Goal: Information Seeking & Learning: Compare options

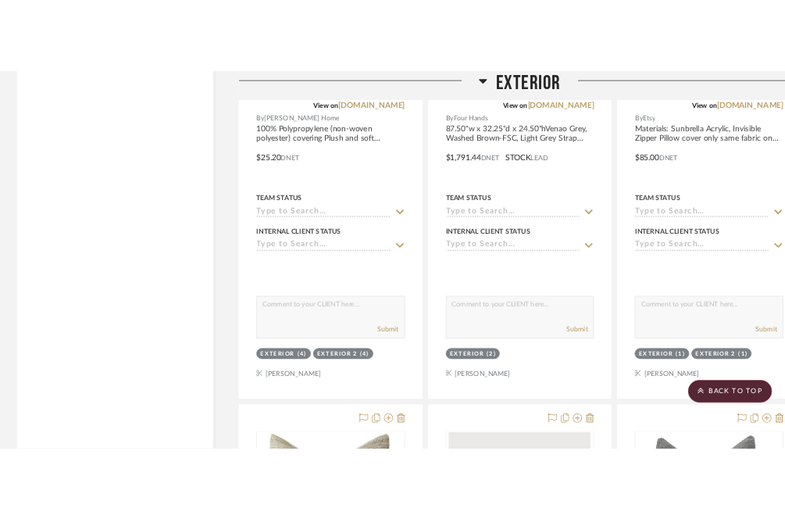
scroll to position [16121, 0]
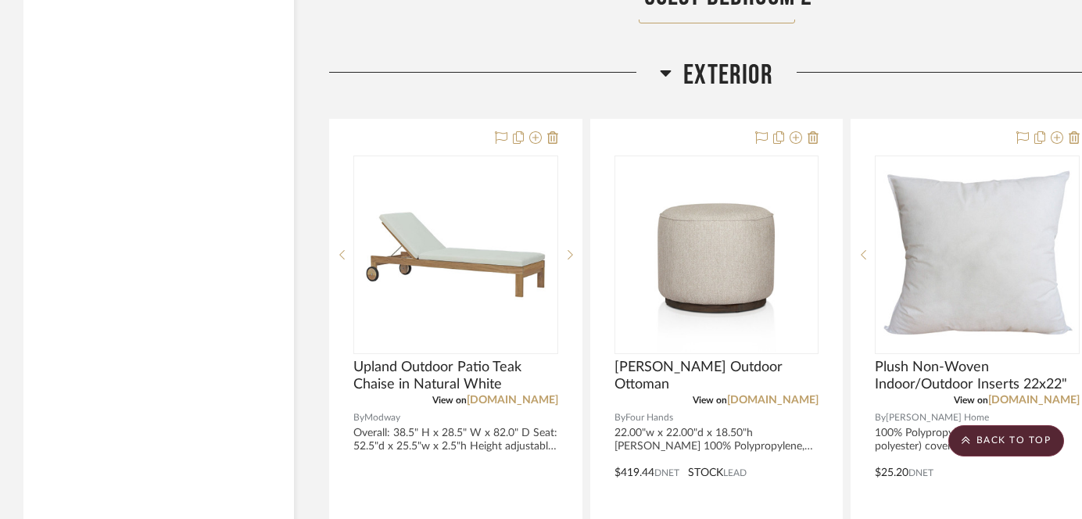
scroll to position [15909, 0]
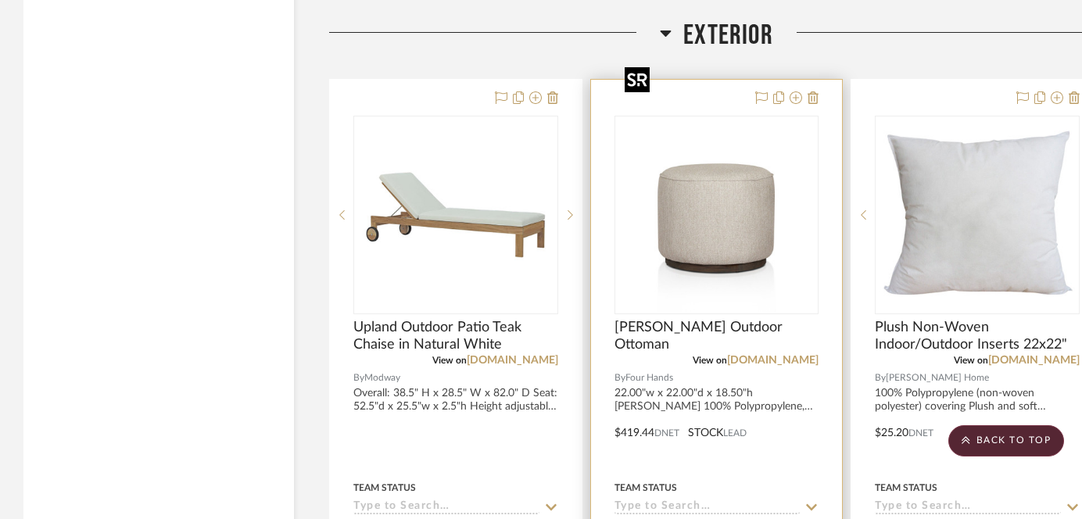
click at [664, 252] on img "0" at bounding box center [715, 214] width 195 height 195
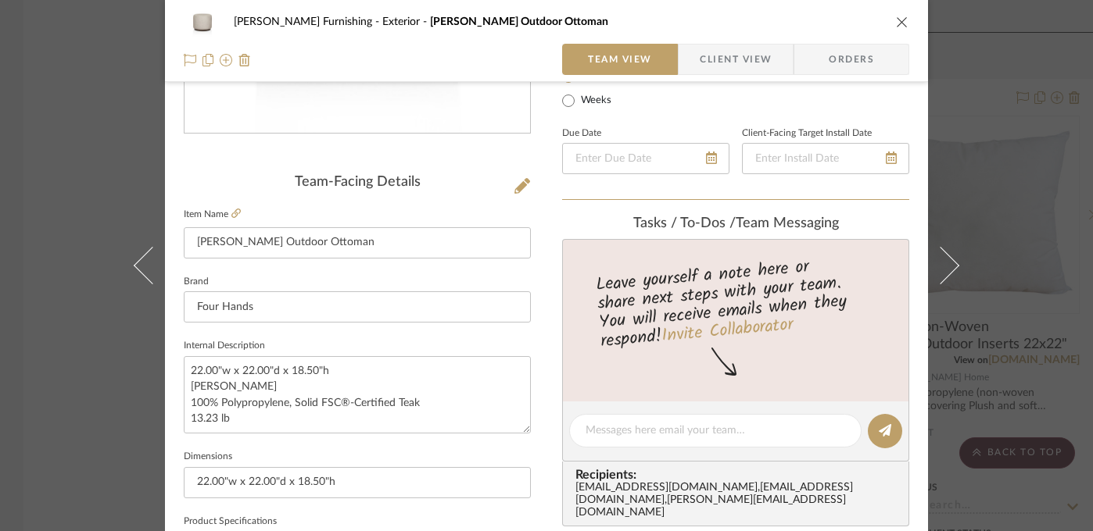
scroll to position [314, 0]
click at [785, 199] on div "Faust Furnishing Exterior Sinclair Outdoor Ottoman Team View Client View Orders…" at bounding box center [546, 265] width 1093 height 531
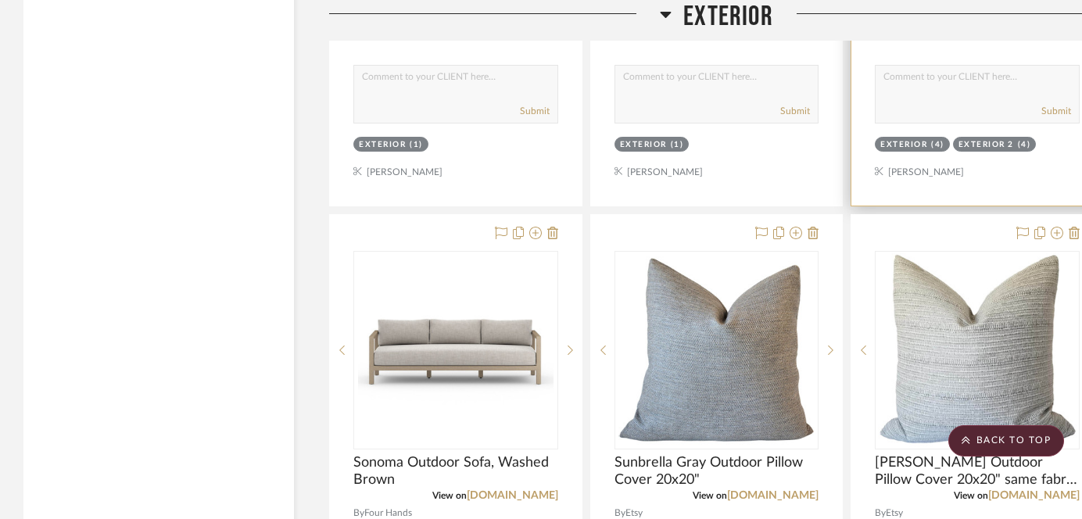
scroll to position [16506, 0]
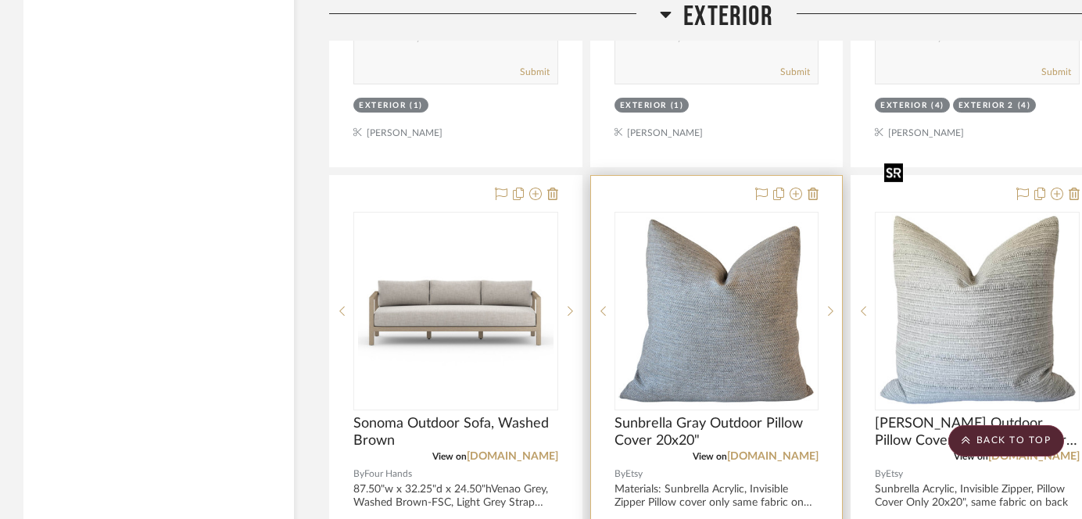
click at [762, 320] on img "0" at bounding box center [715, 310] width 195 height 195
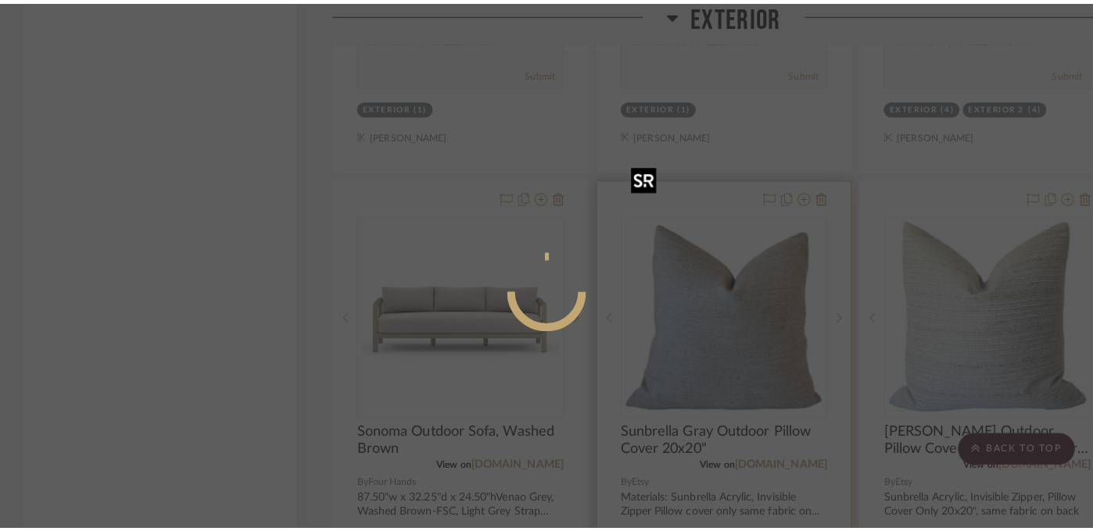
scroll to position [0, 0]
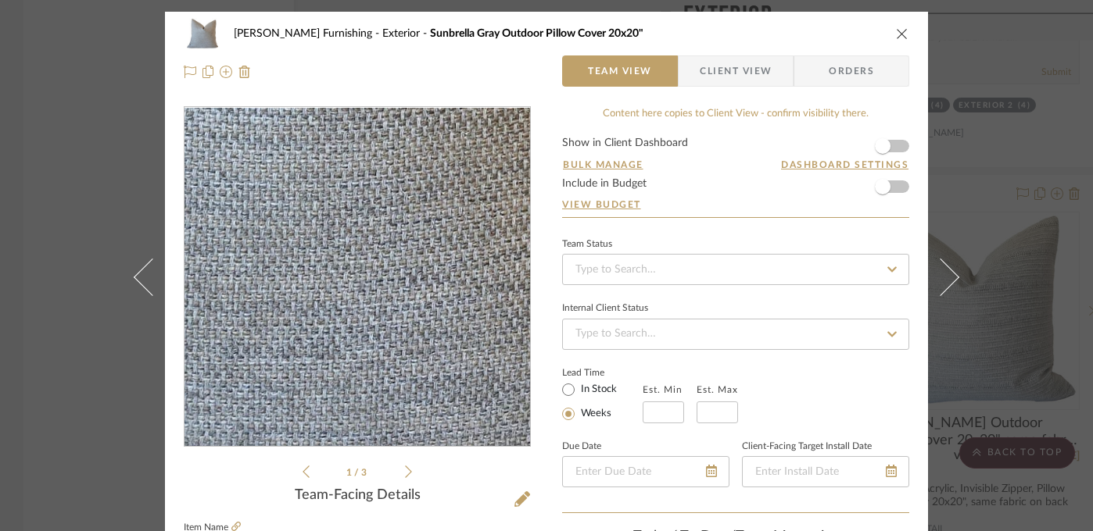
click at [387, 356] on img "0" at bounding box center [357, 277] width 339 height 339
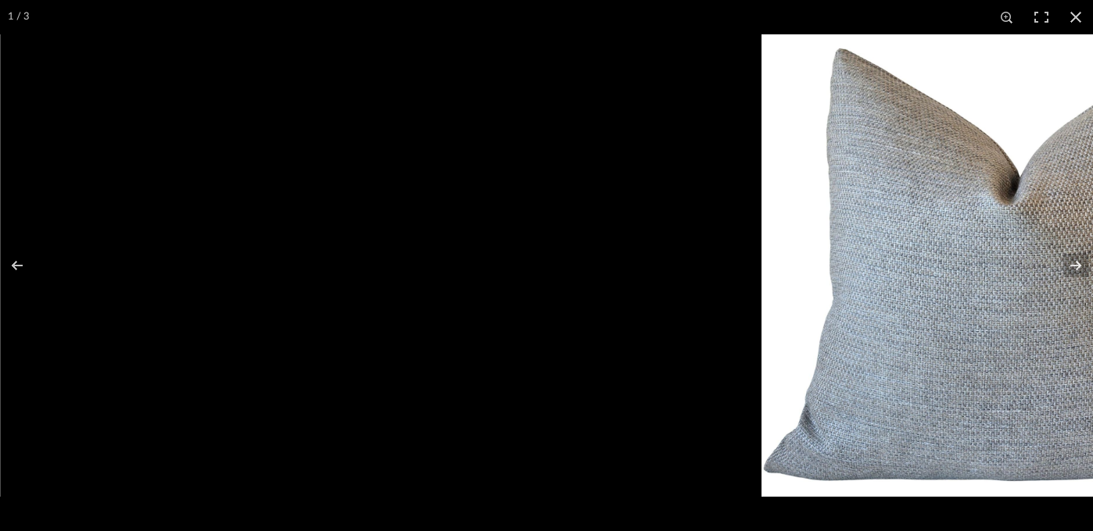
click at [785, 257] on img at bounding box center [992, 265] width 463 height 463
click at [677, 255] on div at bounding box center [992, 265] width 1093 height 531
click at [785, 16] on button at bounding box center [1075, 17] width 34 height 34
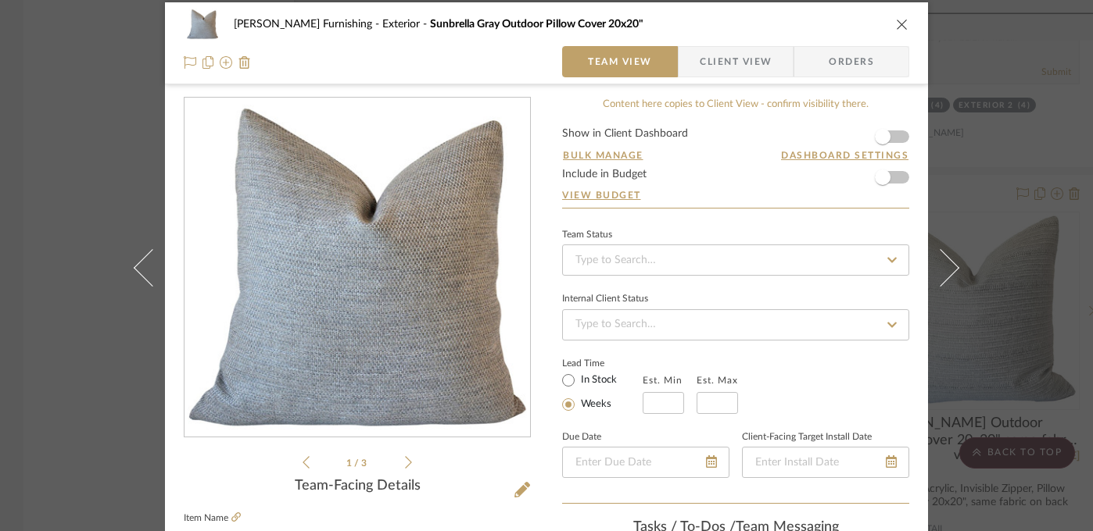
scroll to position [9, 0]
click at [785, 184] on div "Faust Furnishing Exterior Sunbrella Gray Outdoor Pillow Cover 20x20" Team View …" at bounding box center [546, 265] width 1093 height 531
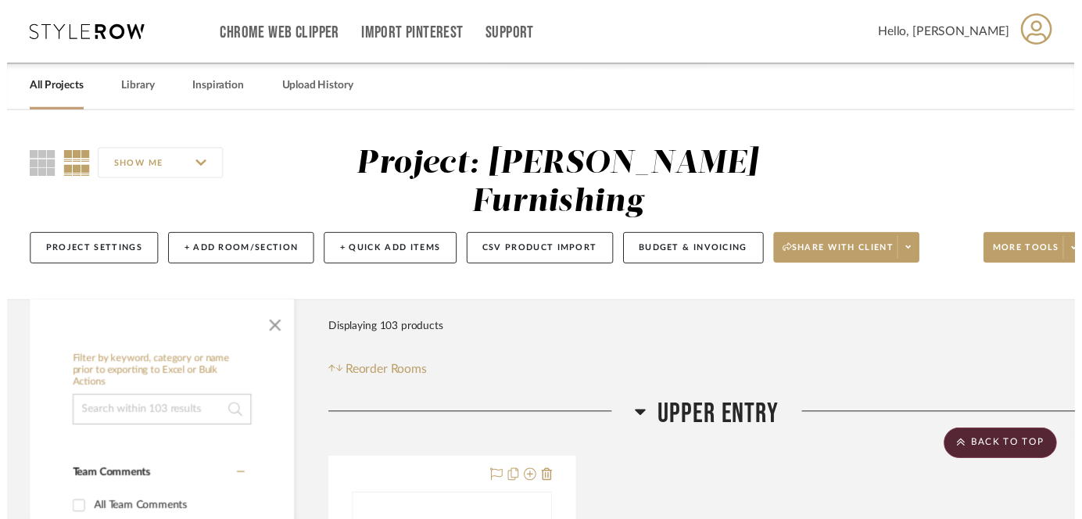
scroll to position [16506, 0]
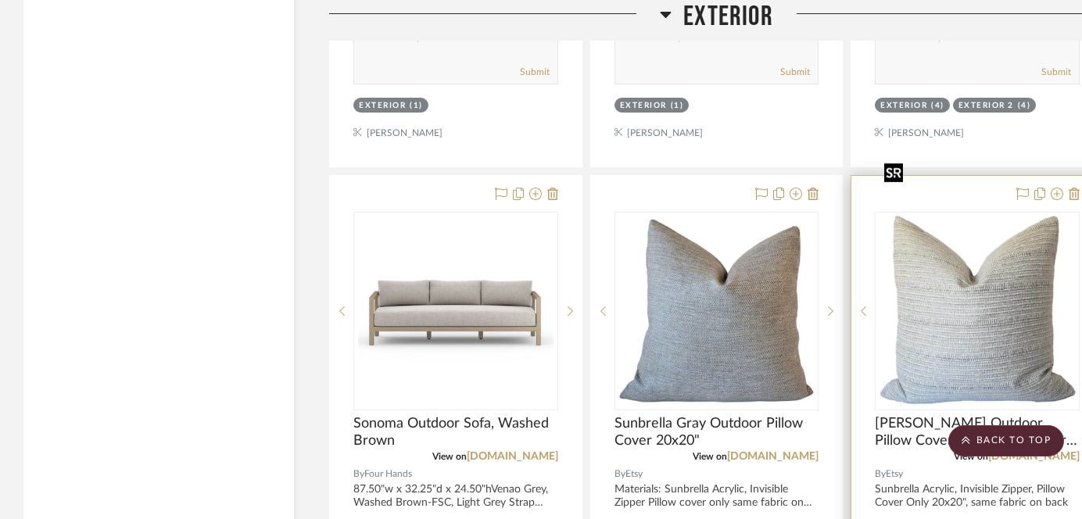
click at [785, 269] on img "0" at bounding box center [977, 310] width 199 height 195
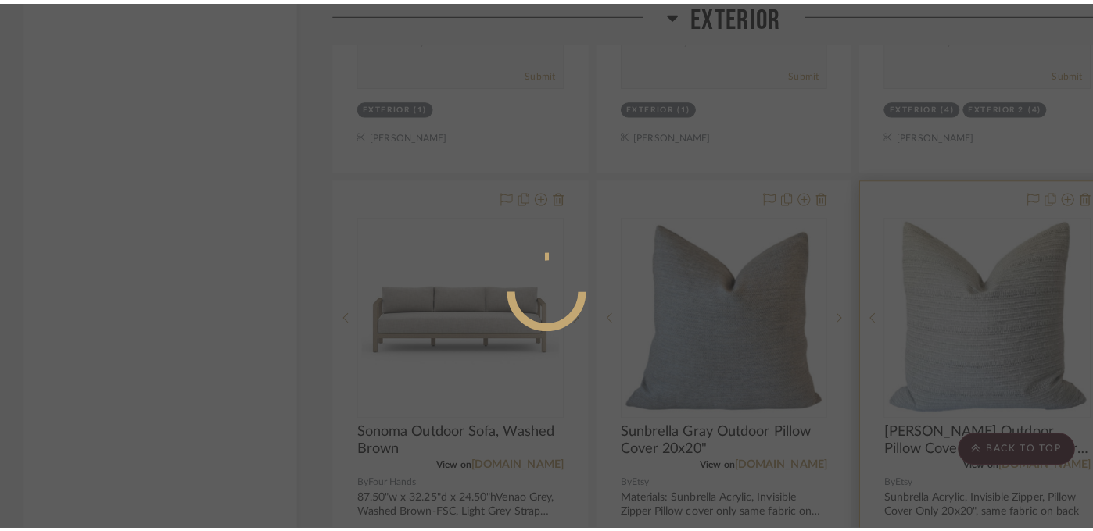
scroll to position [0, 0]
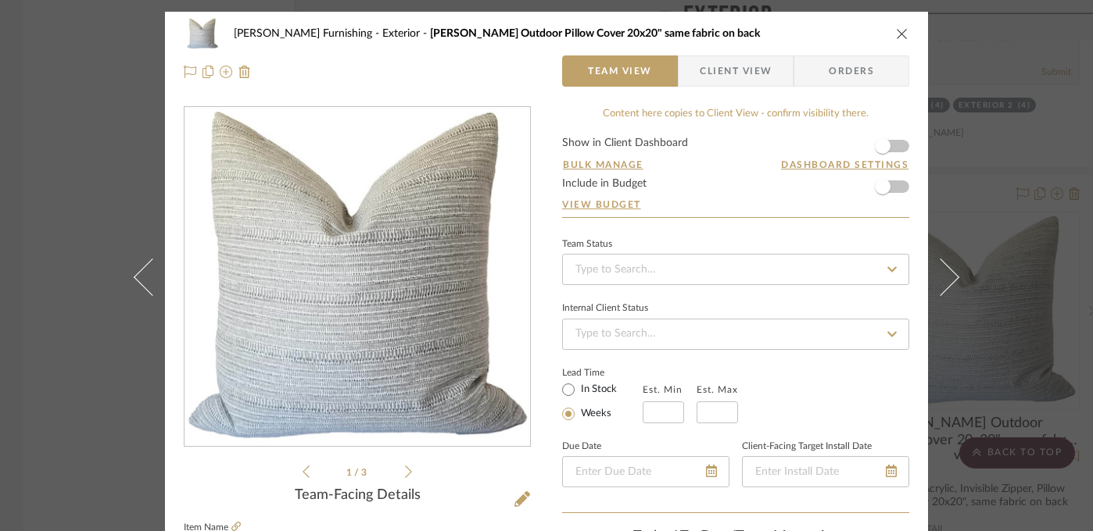
click at [393, 310] on img "0" at bounding box center [357, 277] width 344 height 339
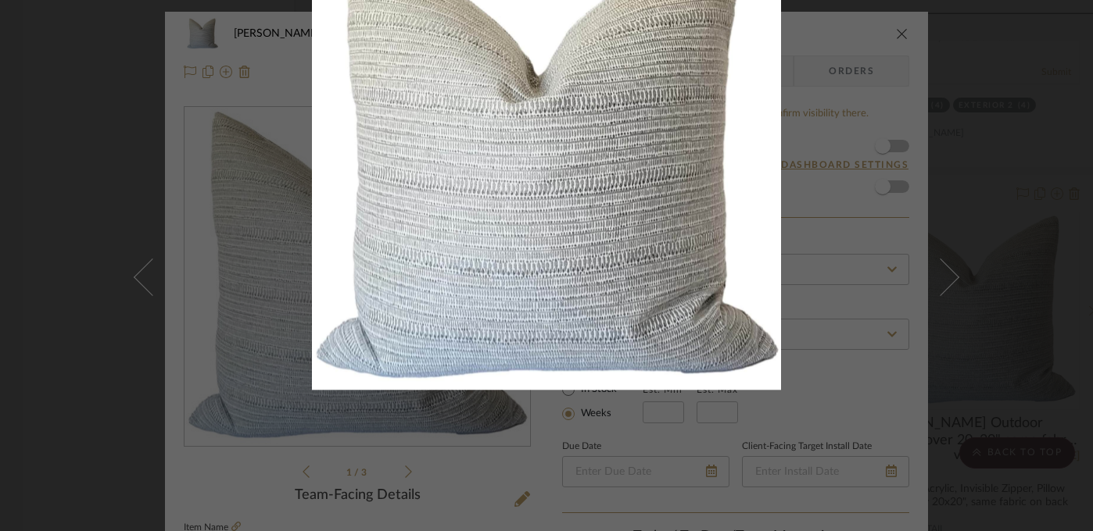
click at [785, 124] on div at bounding box center [858, 192] width 1093 height 531
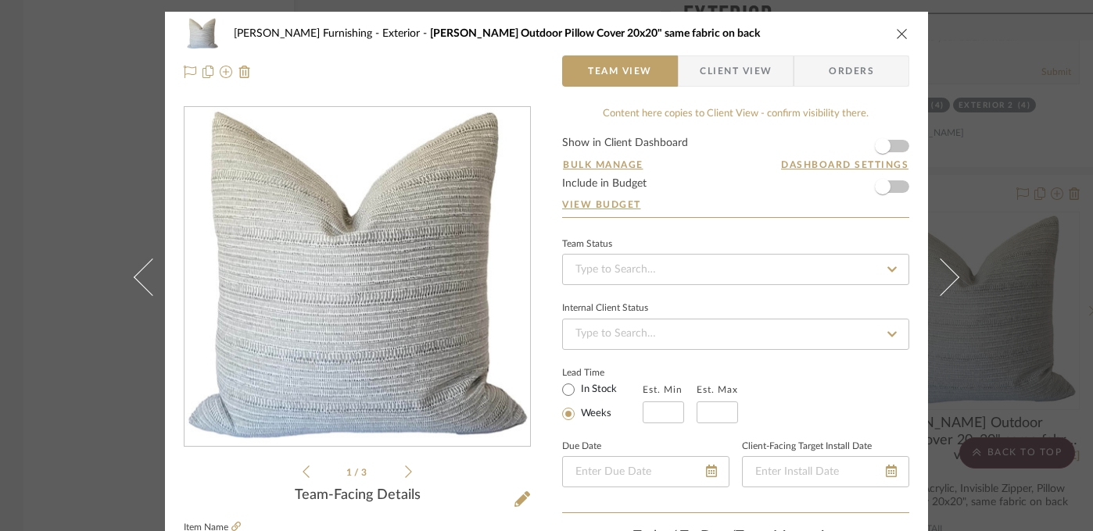
click at [785, 34] on button "close" at bounding box center [902, 34] width 14 height 14
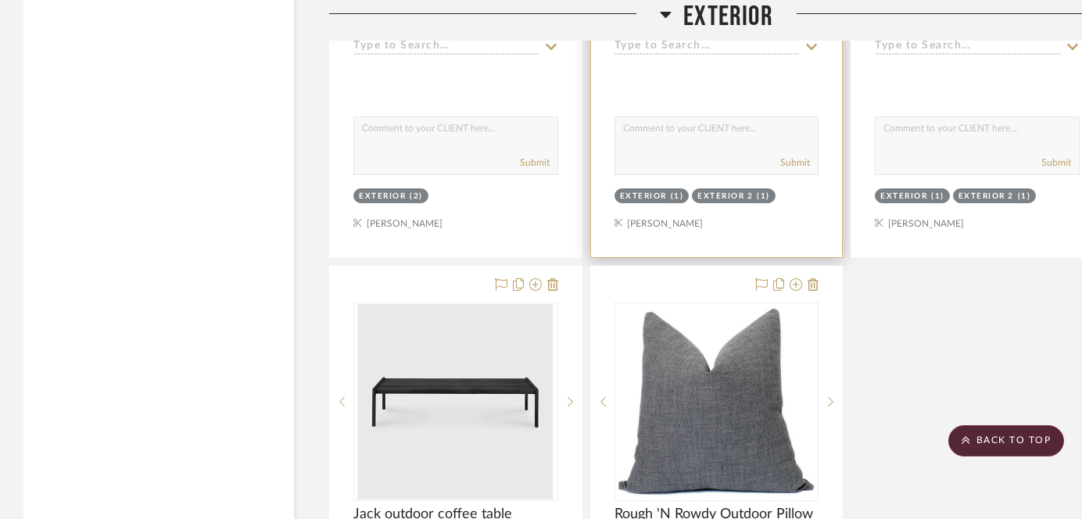
scroll to position [17171, 0]
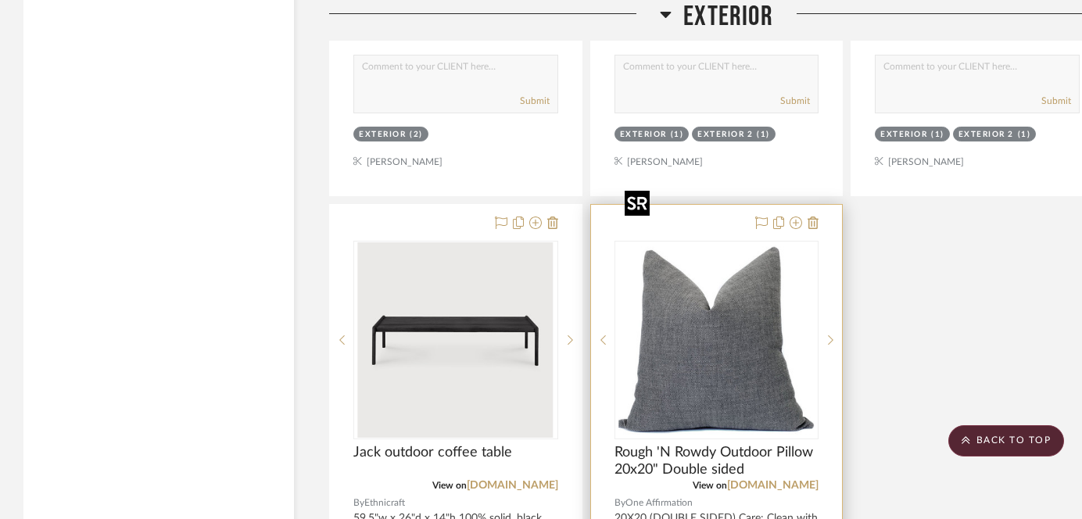
click at [708, 278] on img "0" at bounding box center [715, 339] width 195 height 195
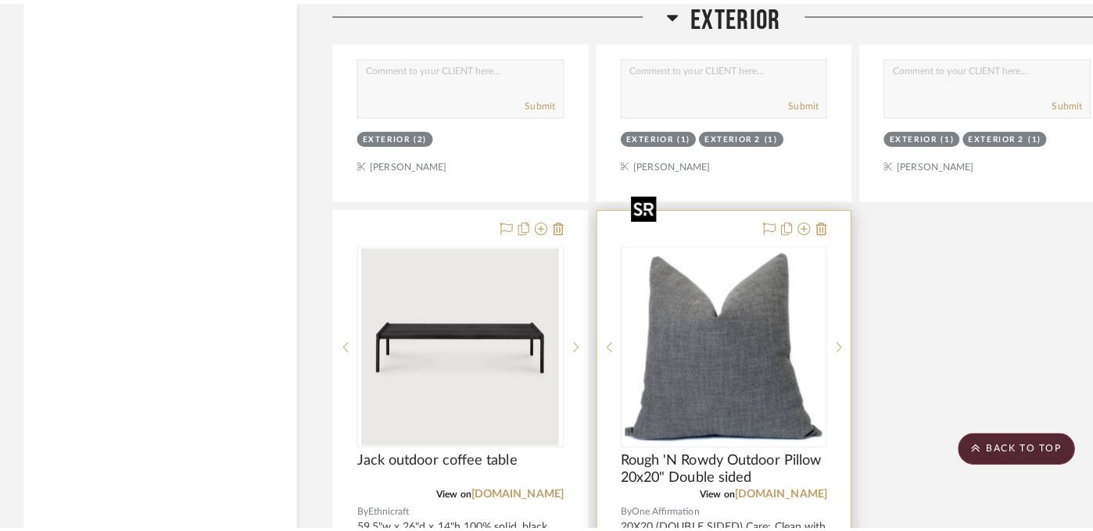
scroll to position [0, 0]
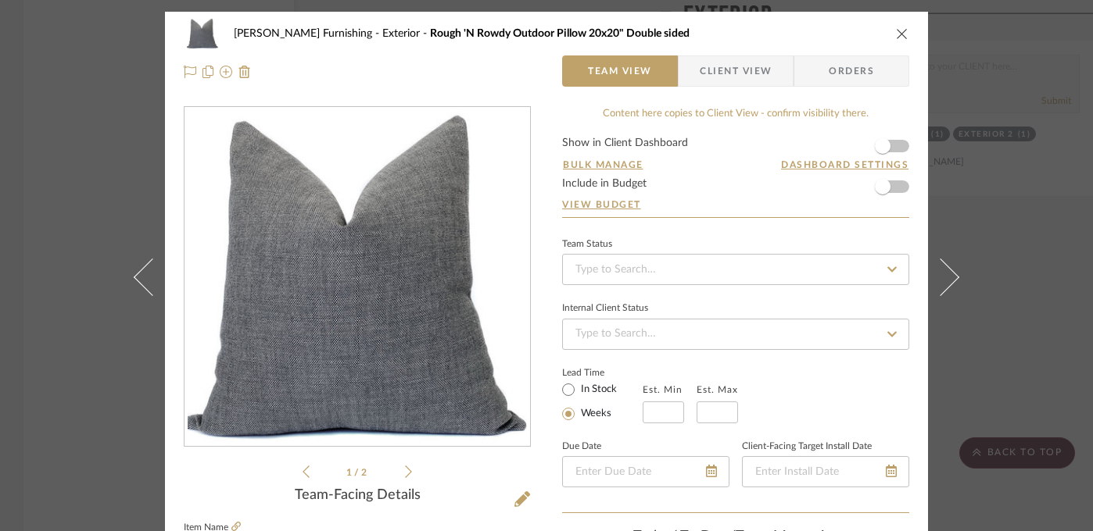
click at [338, 333] on img "0" at bounding box center [357, 277] width 339 height 339
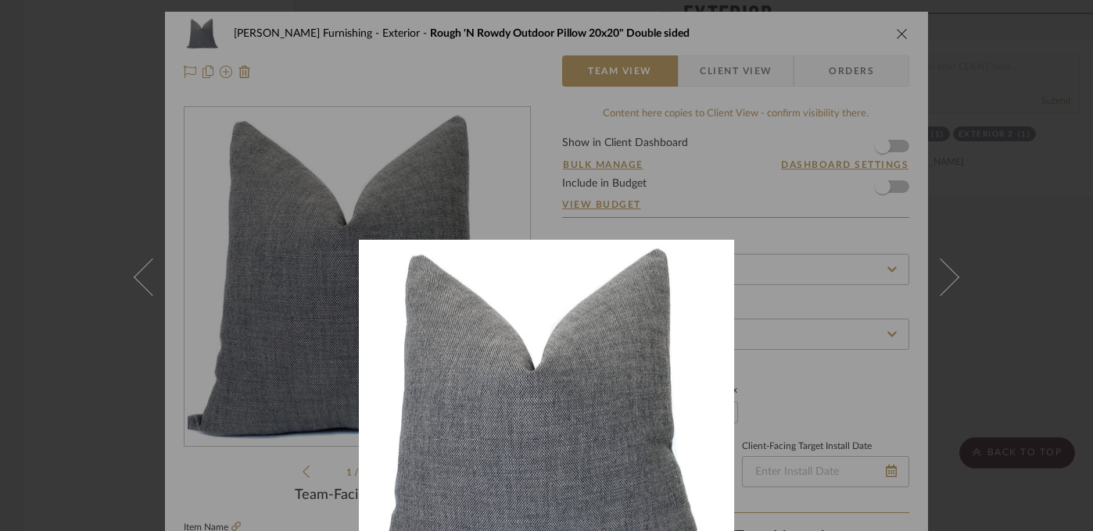
click at [785, 208] on div at bounding box center [546, 265] width 1093 height 531
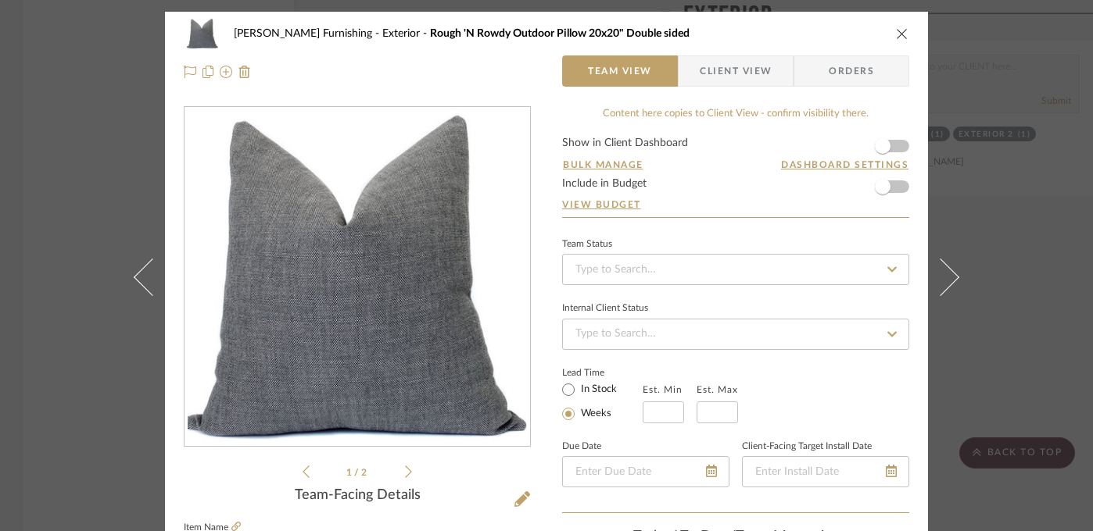
click at [785, 239] on div "Faust Furnishing Exterior Rough 'N Rowdy Outdoor Pillow 20x20" Double sided Tea…" at bounding box center [546, 265] width 1093 height 531
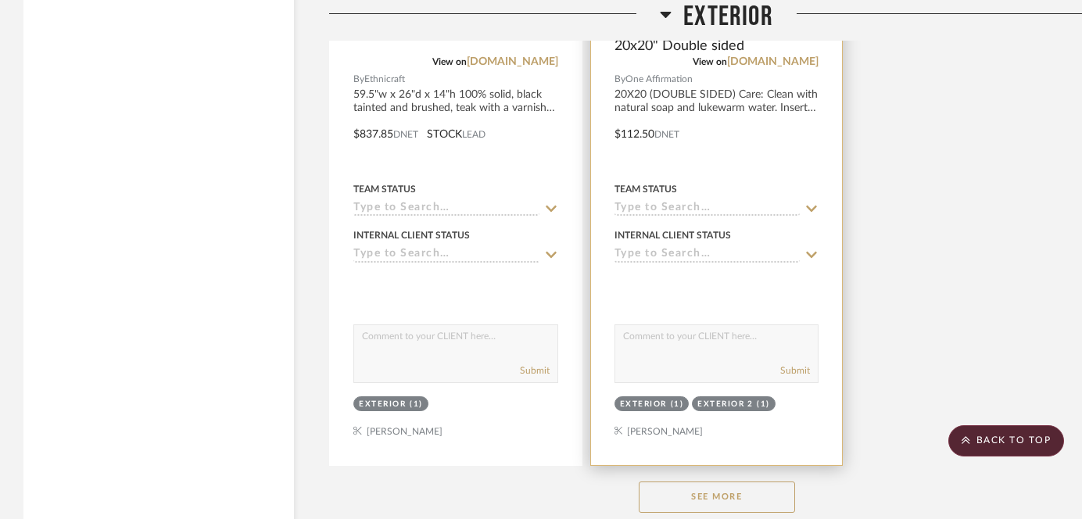
scroll to position [17634, 0]
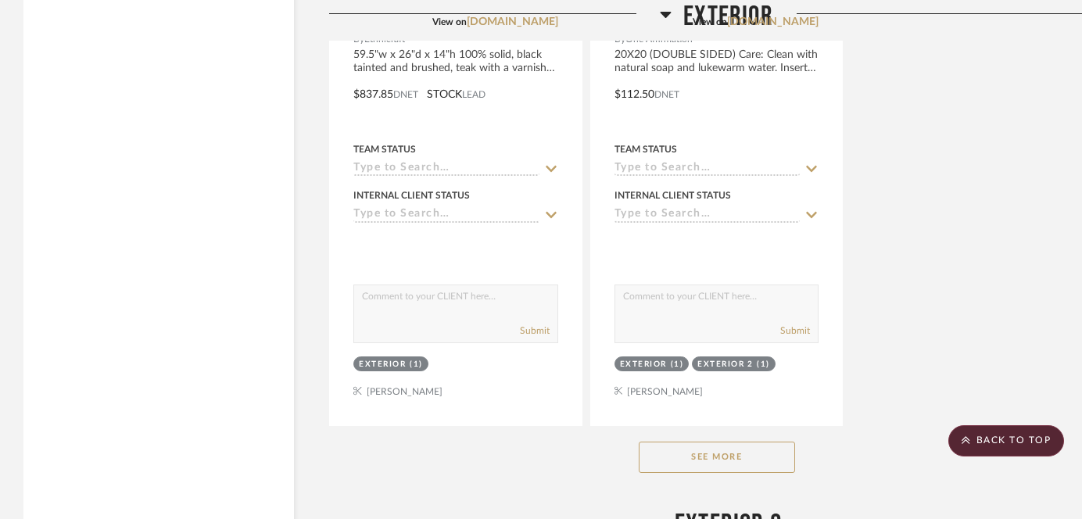
click at [739, 442] on button "See More" at bounding box center [717, 457] width 156 height 31
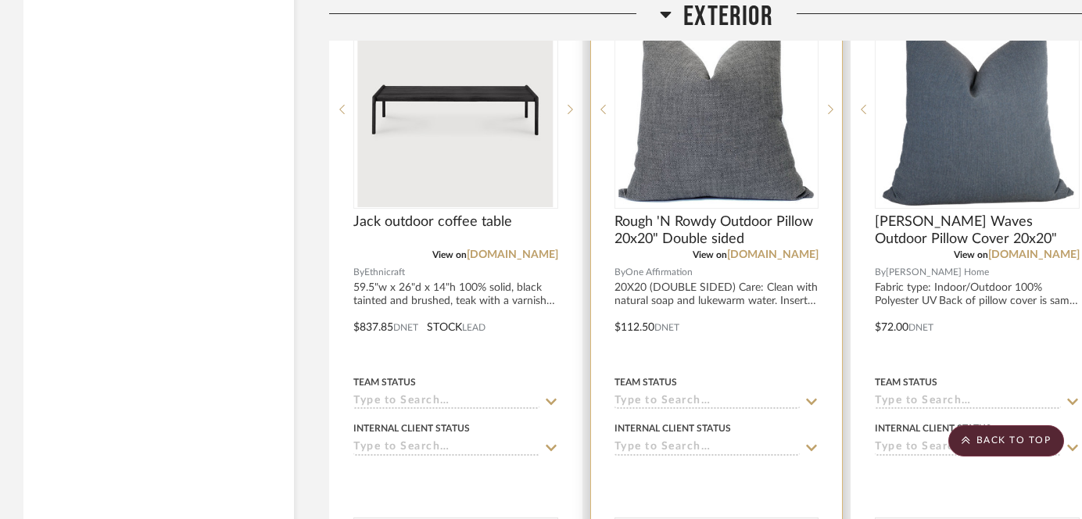
scroll to position [17228, 0]
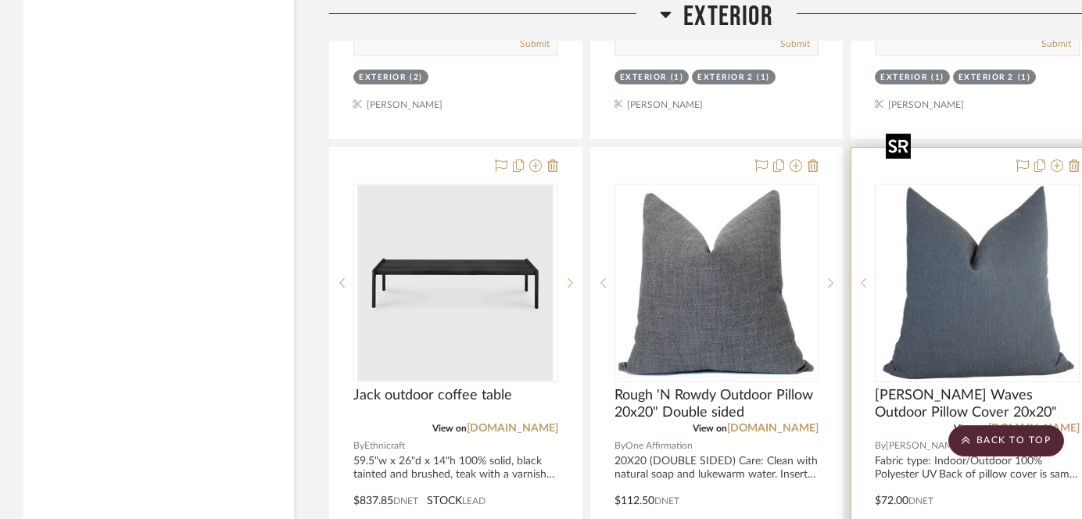
click at [0, 0] on img at bounding box center [0, 0] width 0 height 0
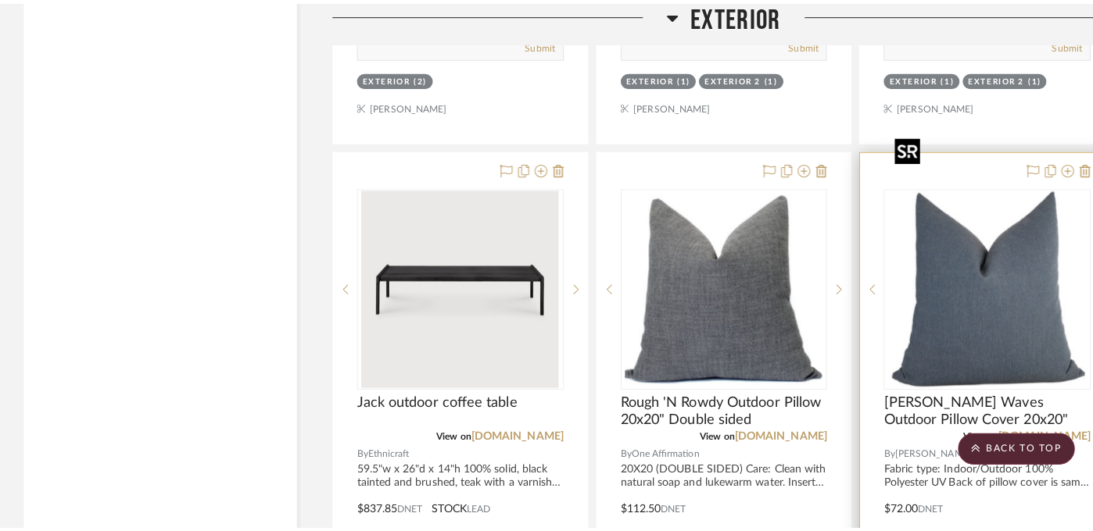
scroll to position [0, 0]
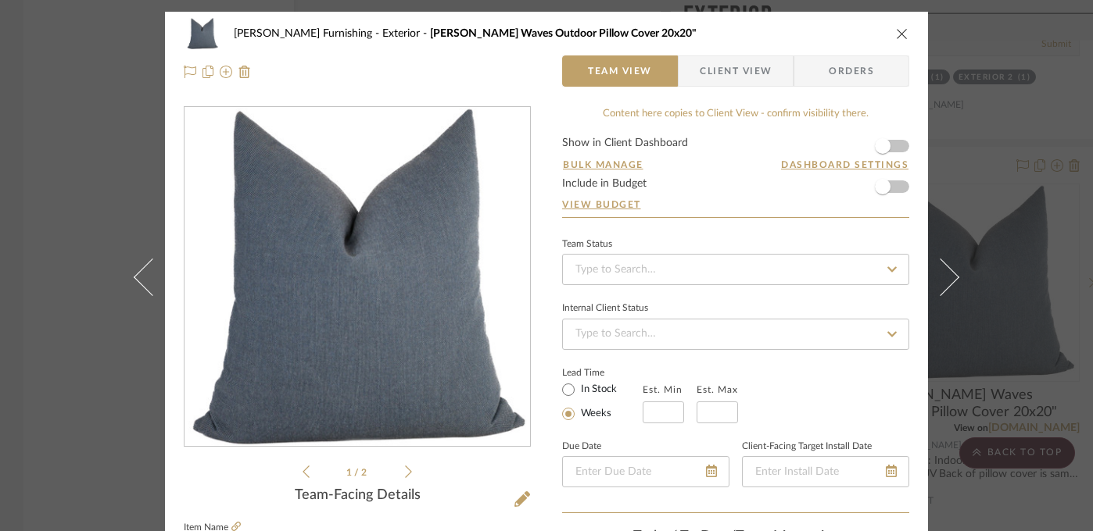
click at [349, 299] on img "0" at bounding box center [357, 277] width 339 height 339
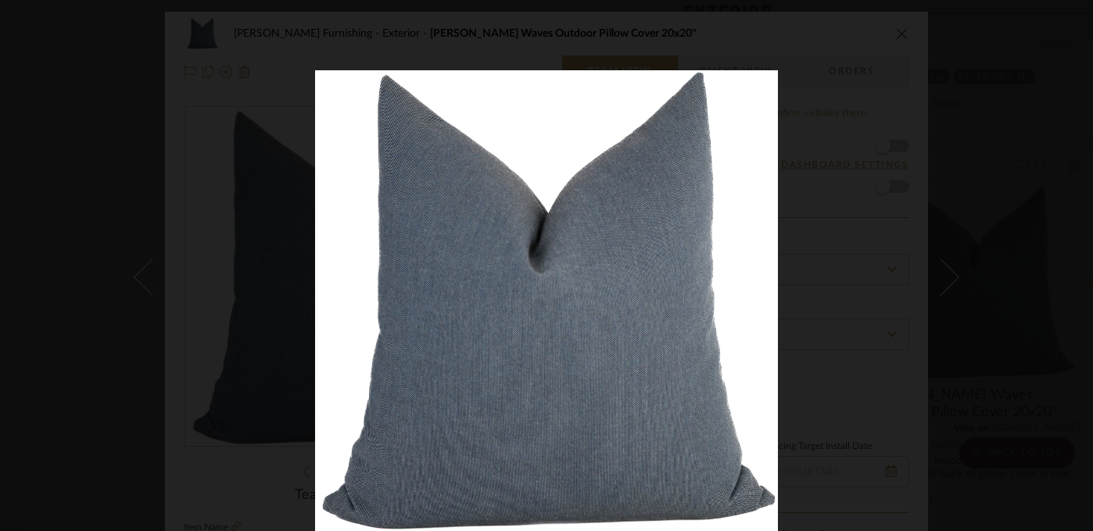
click at [785, 231] on div at bounding box center [861, 335] width 1093 height 531
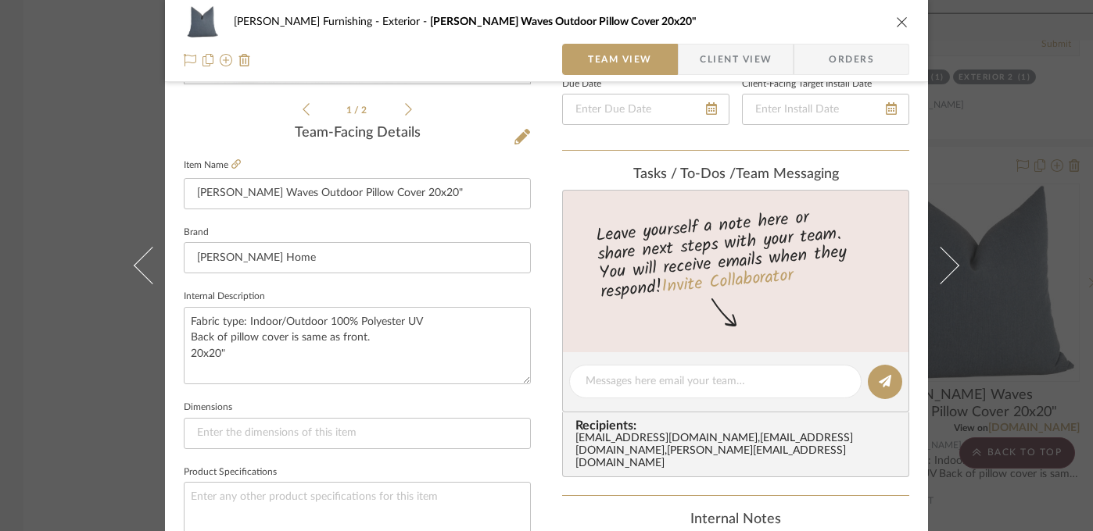
scroll to position [367, 0]
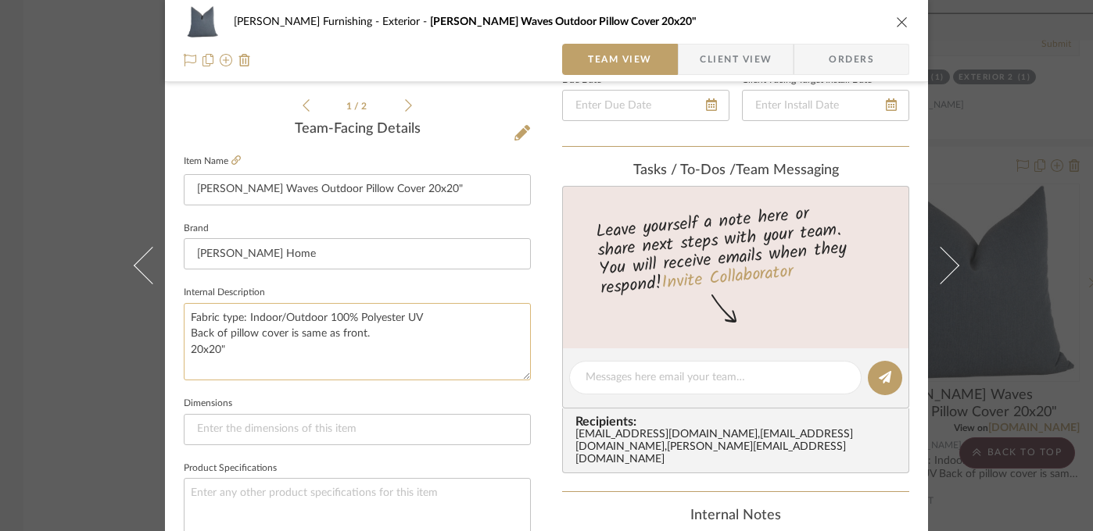
drag, startPoint x: 422, startPoint y: 316, endPoint x: 324, endPoint y: 320, distance: 97.8
click at [324, 320] on textarea "Fabric type: Indoor/Outdoor 100% Polyester UV Back of pillow cover is same as f…" at bounding box center [357, 341] width 347 height 77
click at [77, 412] on div "Faust Furnishing Exterior Moody Waves Outdoor Pillow Cover 20x20" Team View Cli…" at bounding box center [546, 265] width 1093 height 531
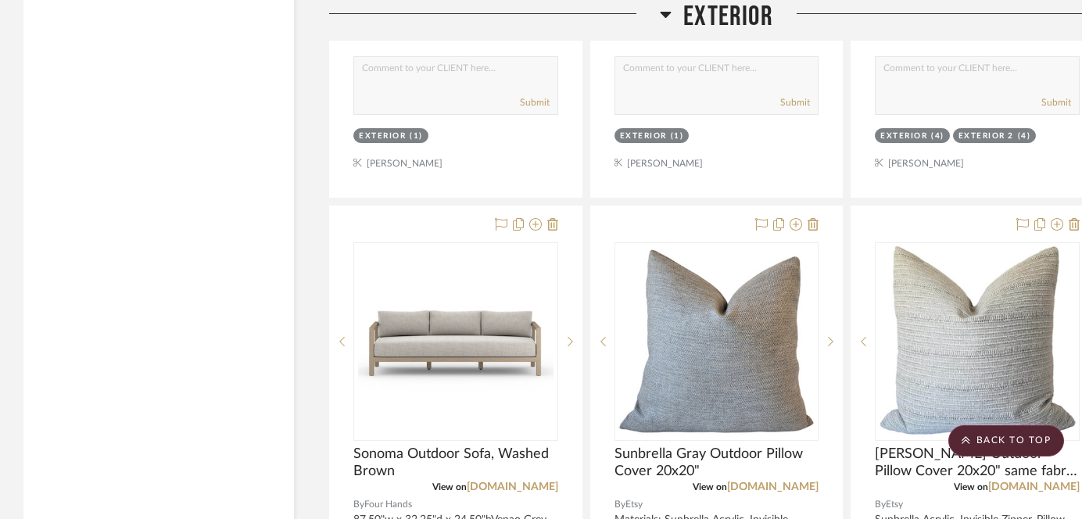
scroll to position [16535, 0]
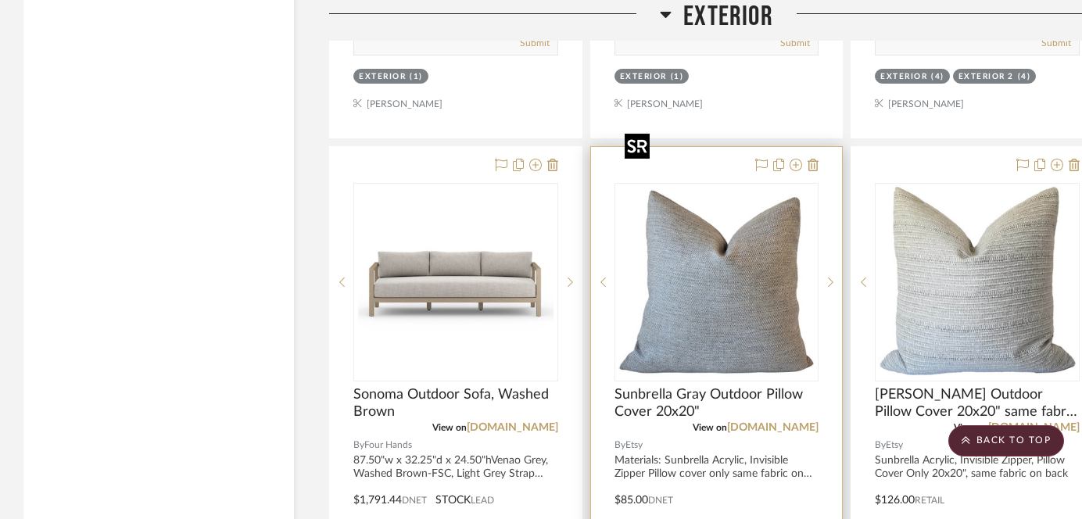
click at [727, 269] on img "0" at bounding box center [715, 281] width 195 height 195
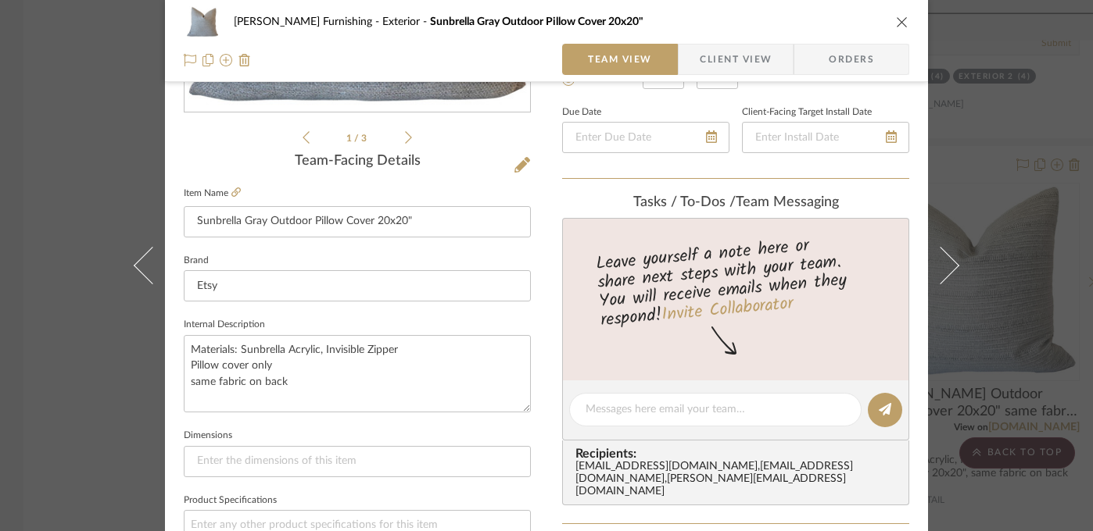
scroll to position [335, 0]
drag, startPoint x: 237, startPoint y: 349, endPoint x: 313, endPoint y: 351, distance: 76.6
click at [313, 351] on textarea "Materials: Sunbrella Acrylic, Invisible Zipper Pillow cover only same fabric on…" at bounding box center [357, 373] width 347 height 77
click at [410, 259] on fieldset "Brand Etsy" at bounding box center [357, 275] width 347 height 52
click at [103, 363] on div "Faust Furnishing Exterior Sunbrella Gray Outdoor Pillow Cover 20x20" Team View …" at bounding box center [546, 265] width 1093 height 531
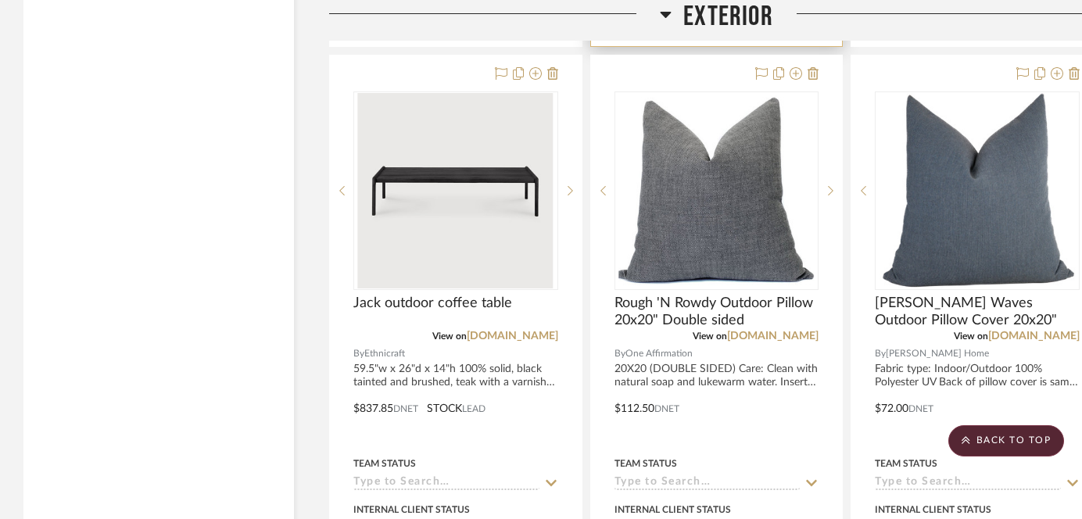
scroll to position [17346, 0]
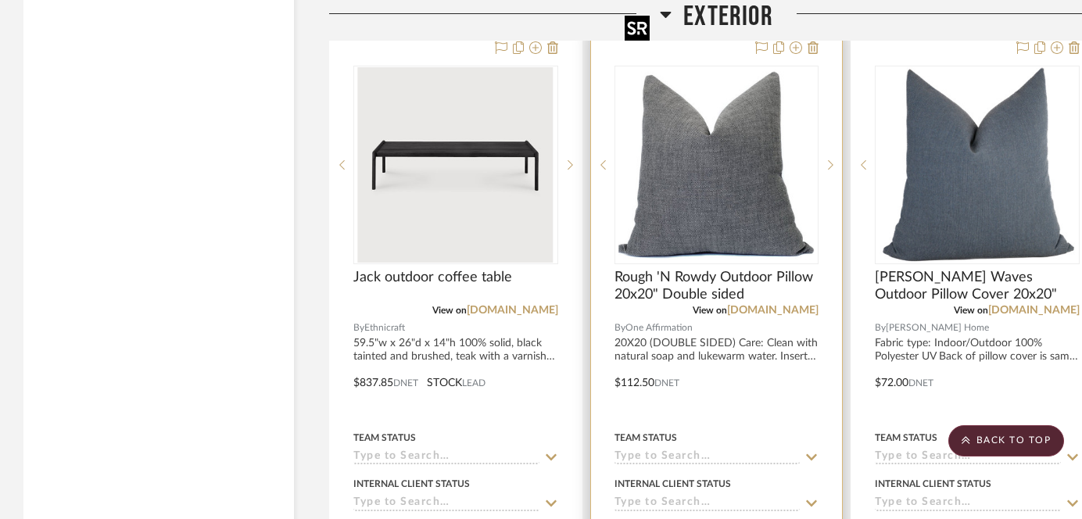
click at [723, 123] on img "0" at bounding box center [715, 164] width 195 height 195
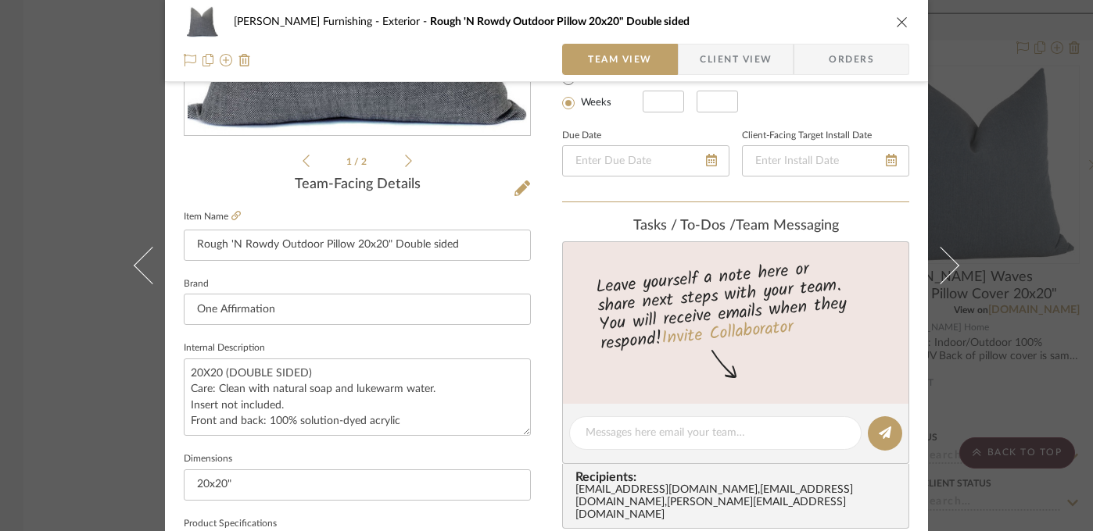
scroll to position [321, 0]
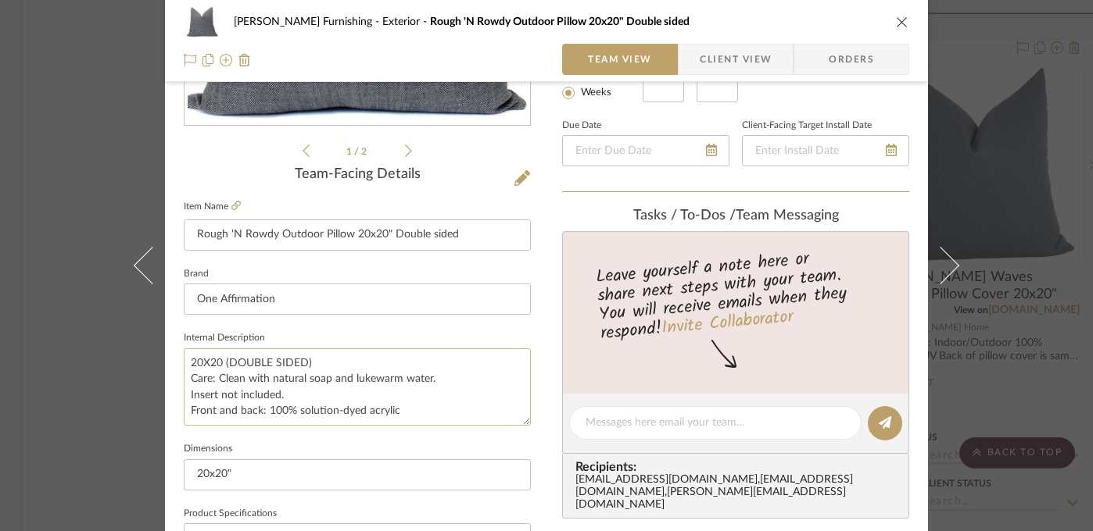
drag, startPoint x: 263, startPoint y: 410, endPoint x: 424, endPoint y: 415, distance: 160.3
click at [424, 415] on textarea "20X20 (DOUBLE SIDED) Care: Clean with natural soap and lukewarm water. Insert n…" at bounding box center [357, 387] width 347 height 77
click at [73, 388] on div "Faust Furnishing Exterior Rough 'N Rowdy Outdoor Pillow 20x20" Double sided Tea…" at bounding box center [546, 265] width 1093 height 531
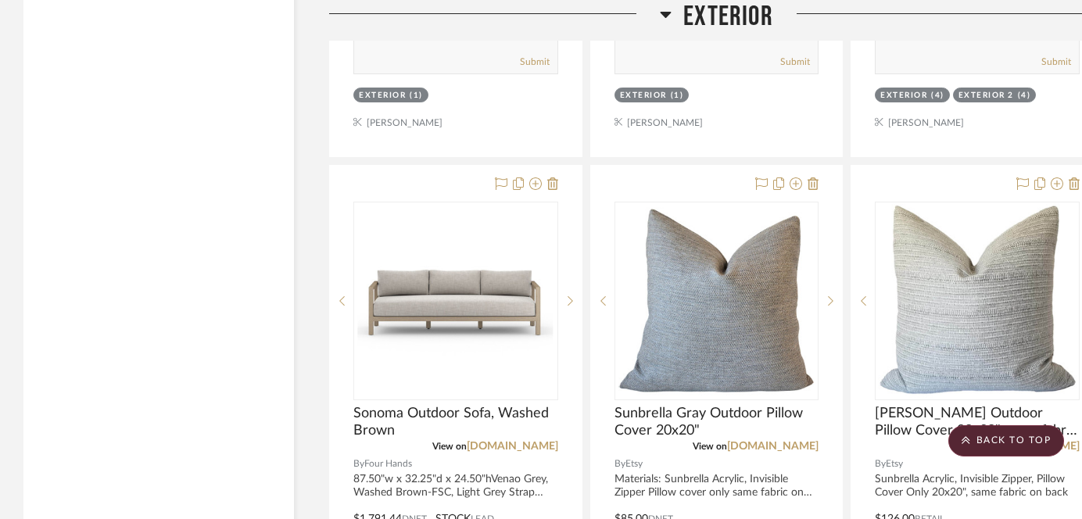
scroll to position [16489, 0]
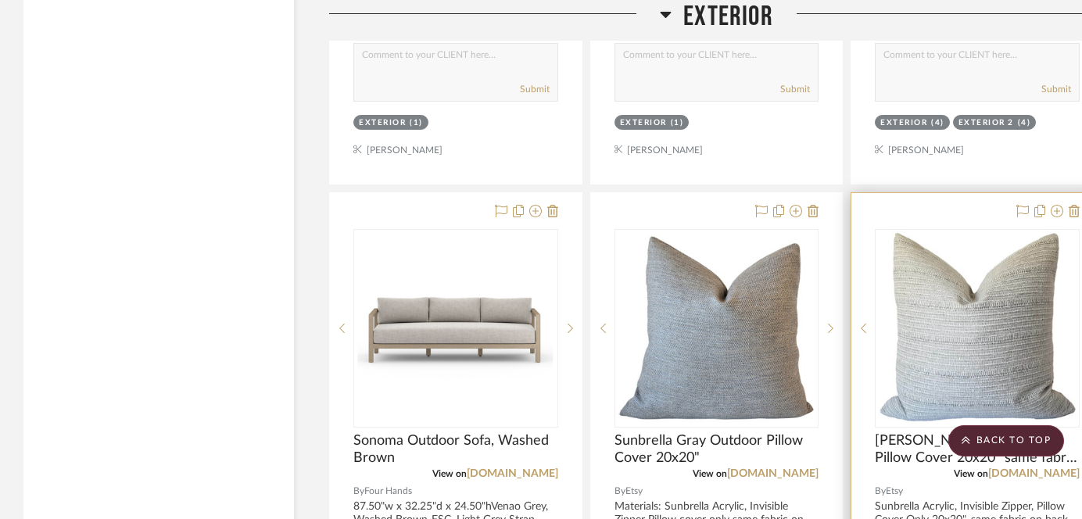
click at [785, 267] on img "0" at bounding box center [977, 328] width 199 height 195
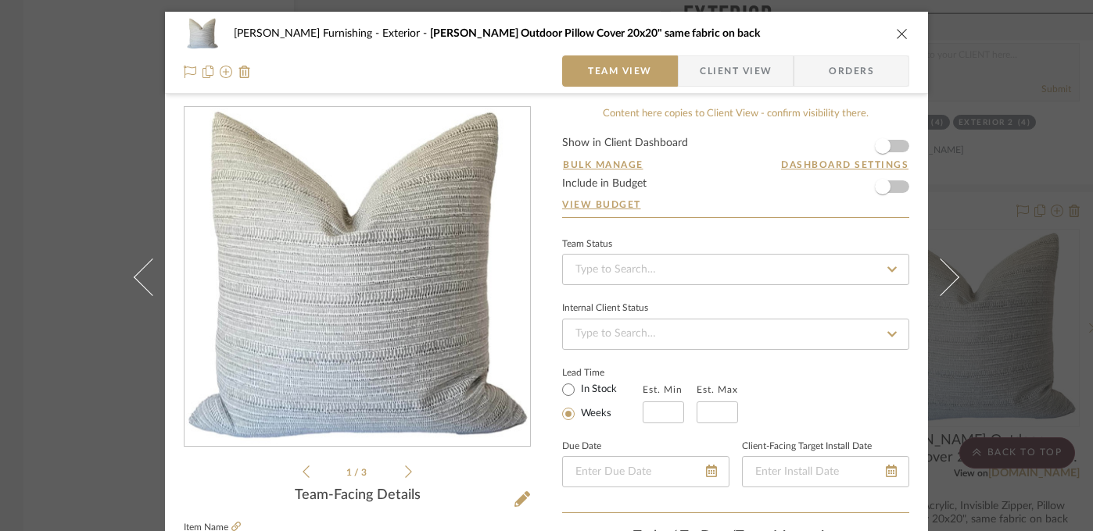
scroll to position [446, 0]
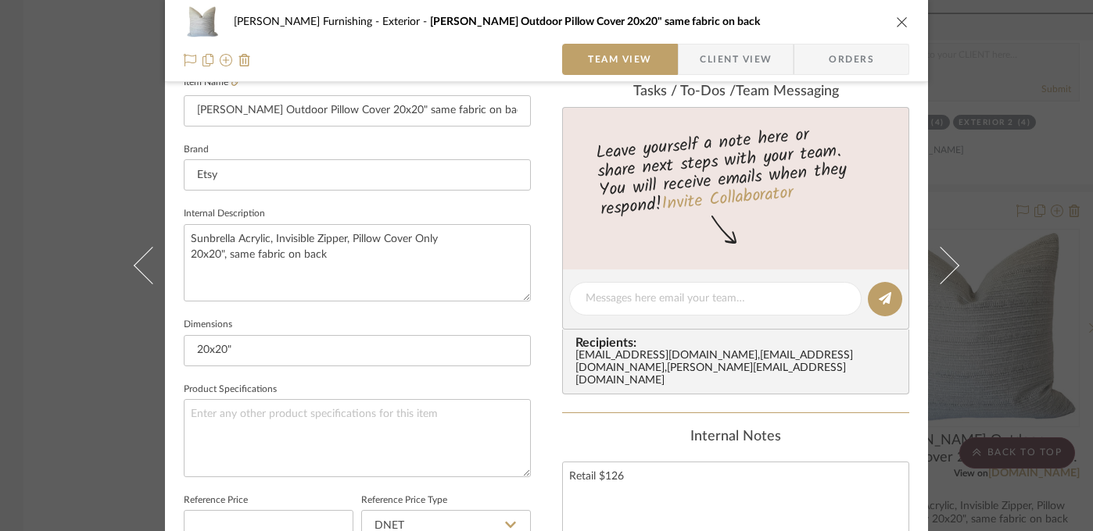
click at [89, 195] on div "Faust Furnishing Exterior Walter G Outdoor Pillow Cover 20x20" same fabric on b…" at bounding box center [546, 265] width 1093 height 531
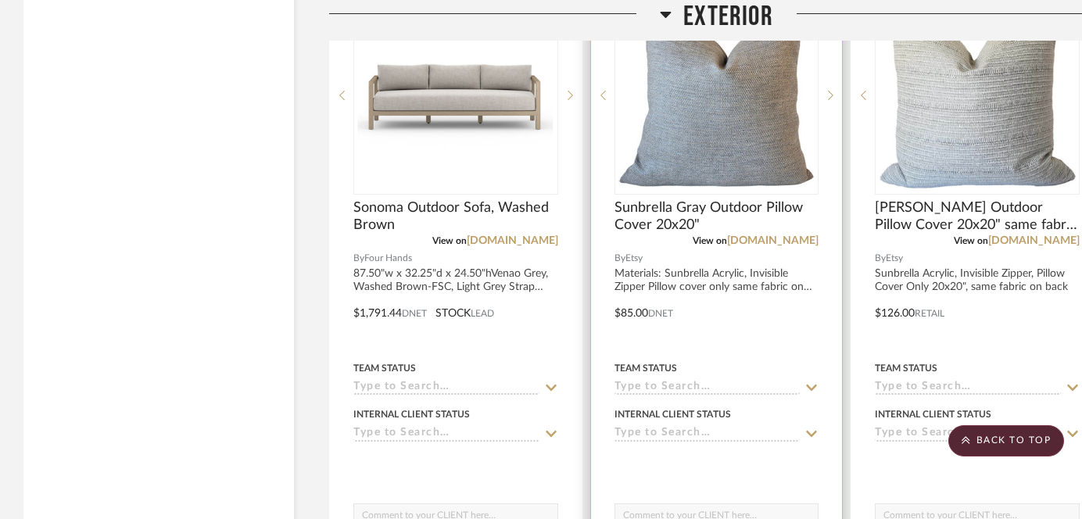
scroll to position [16731, 0]
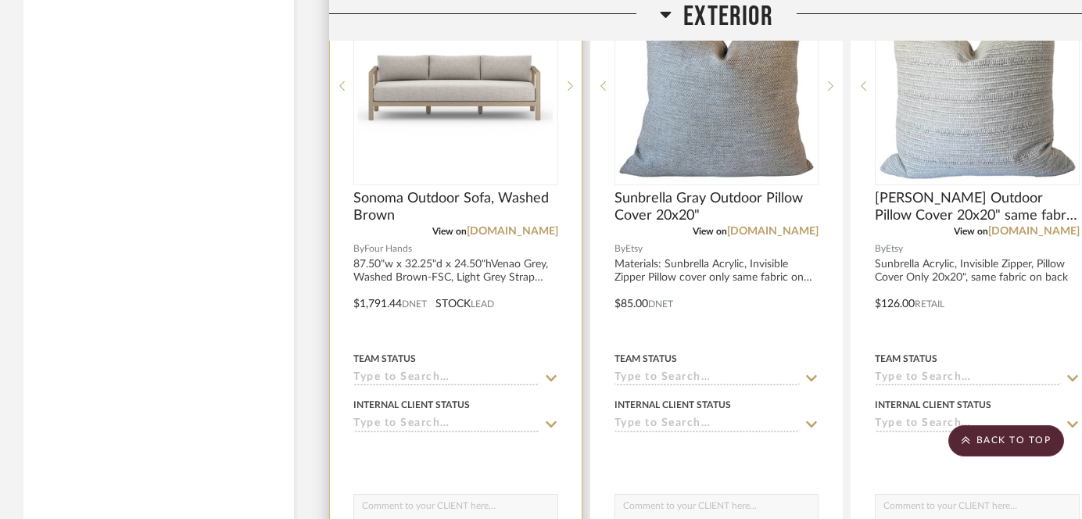
click at [494, 93] on img "0" at bounding box center [455, 85] width 195 height 195
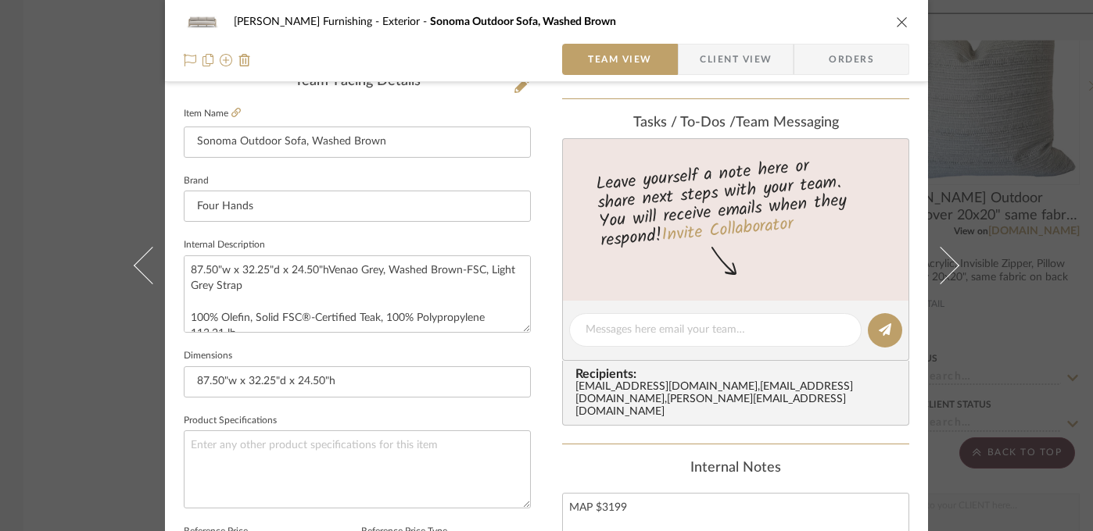
scroll to position [489, 0]
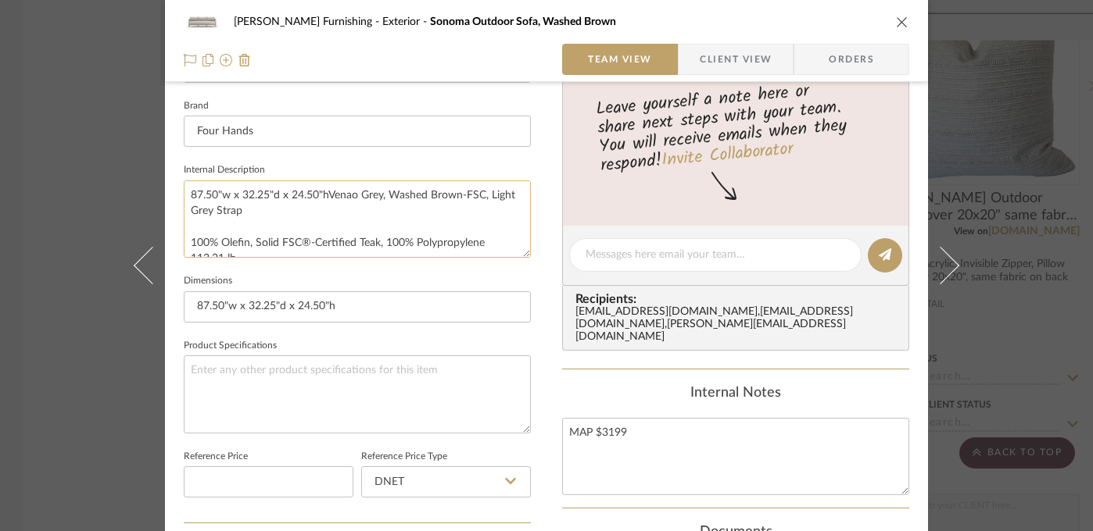
click at [324, 196] on textarea "87.50"w x 32.25"d x 24.50"hVenao Grey, Washed Brown-FSC, Light Grey Strap 100% …" at bounding box center [357, 219] width 347 height 77
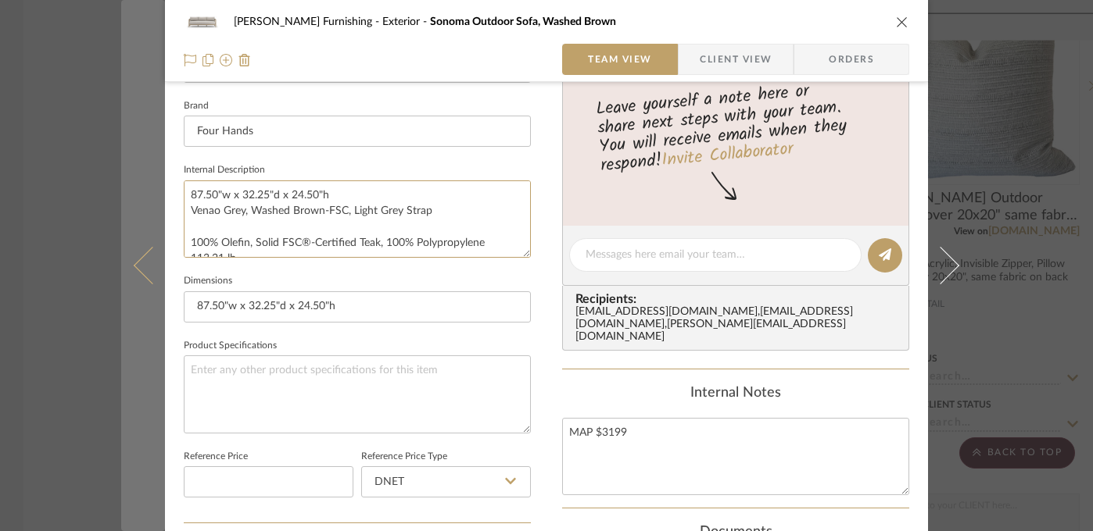
drag, startPoint x: 331, startPoint y: 194, endPoint x: 143, endPoint y: 194, distance: 188.4
click at [143, 194] on mat-dialog-content "Faust Furnishing Exterior Sonoma Outdoor Sofa, Washed Brown Team View Client Vi…" at bounding box center [546, 244] width 850 height 1444
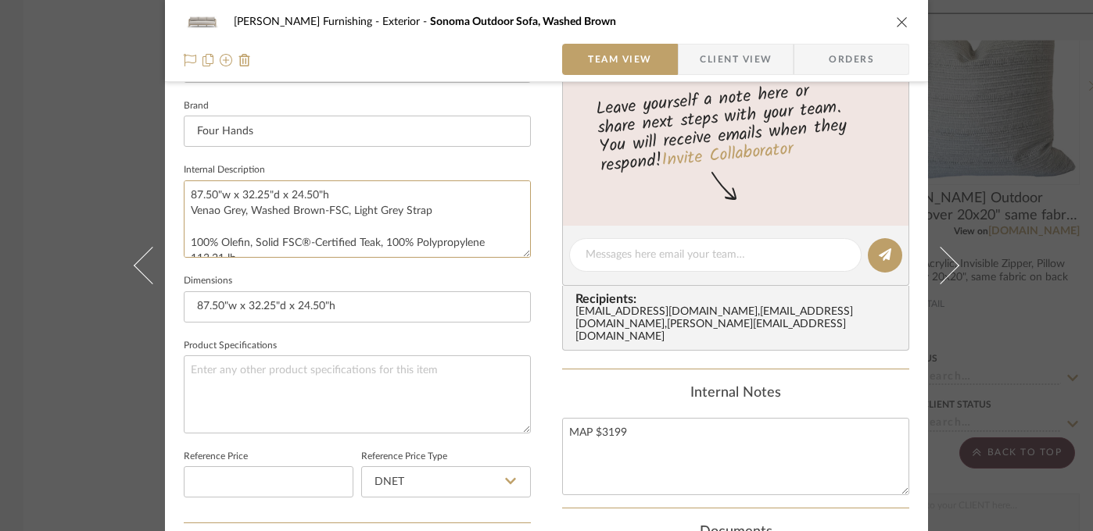
type textarea "87.50"w x 32.25"d x 24.50"h Venao Grey, Washed Brown-FSC, Light Grey Strap 100%…"
click at [249, 222] on textarea "87.50"w x 32.25"d x 24.50"h Venao Grey, Washed Brown-FSC, Light Grey Strap 100%…" at bounding box center [357, 219] width 347 height 77
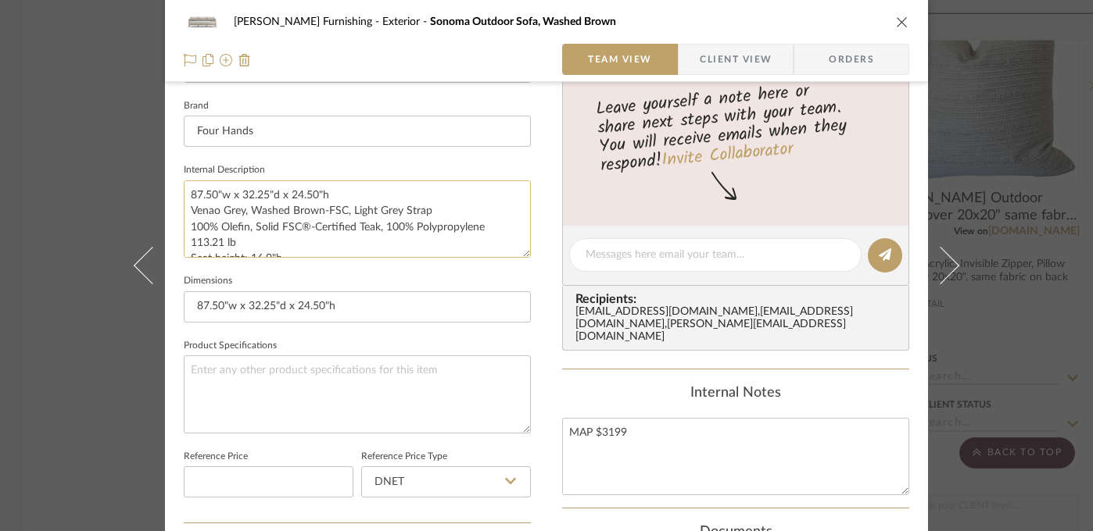
drag, startPoint x: 188, startPoint y: 227, endPoint x: 481, endPoint y: 228, distance: 292.3
click at [481, 228] on textarea "87.50"w x 32.25"d x 24.50"h Venao Grey, Washed Brown-FSC, Light Grey Strap 100%…" at bounding box center [357, 219] width 347 height 77
type textarea "87.50"w x 32.25"d x 24.50"h Venao Grey, Washed Brown-FSC, Light Grey Strap 100%…"
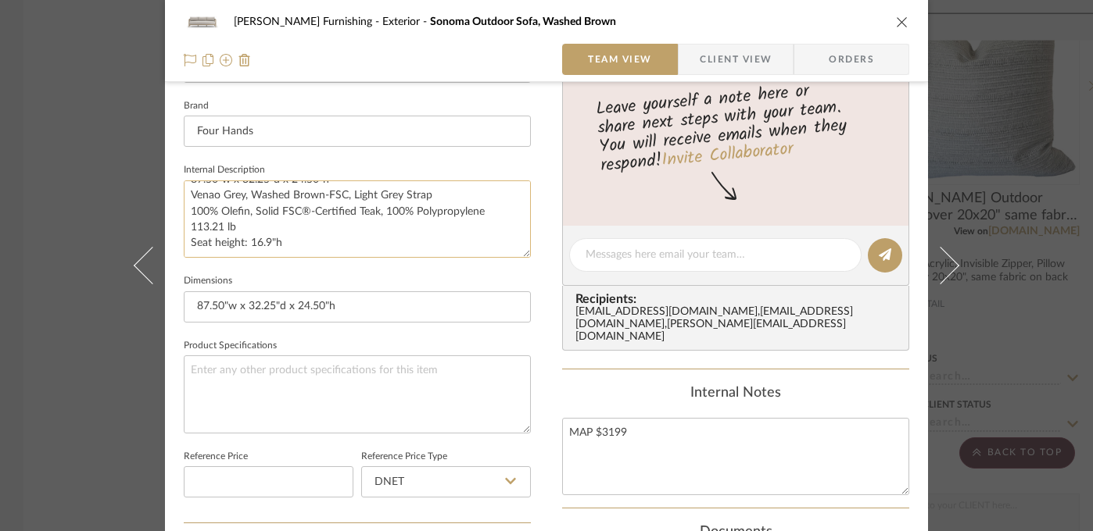
click at [268, 242] on textarea "87.50"w x 32.25"d x 24.50"h Venao Grey, Washed Brown-FSC, Light Grey Strap 100%…" at bounding box center [357, 219] width 347 height 77
click at [785, 227] on div "Faust Furnishing Exterior Sonoma Outdoor Sofa, Washed Brown Team View Client Vi…" at bounding box center [546, 265] width 1093 height 531
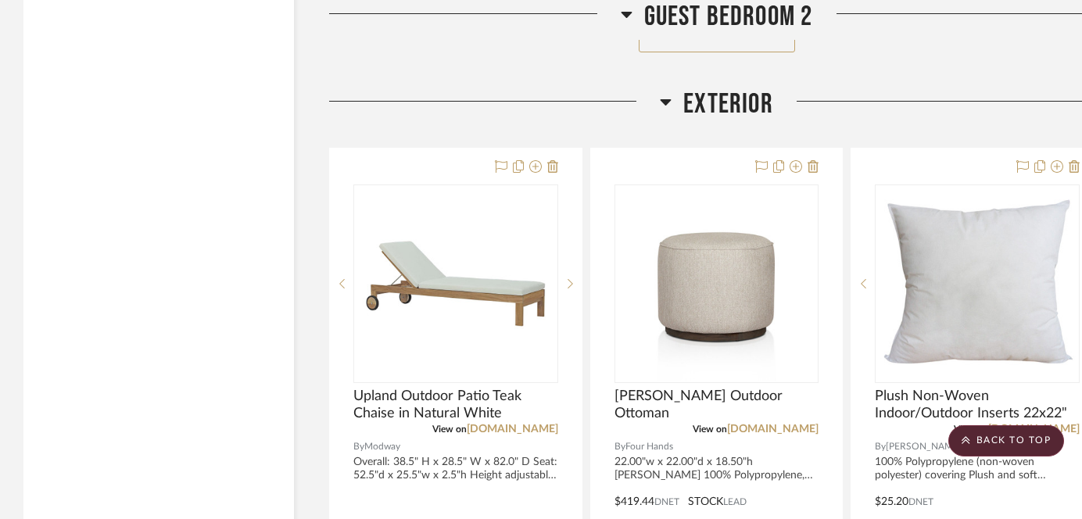
scroll to position [15826, 0]
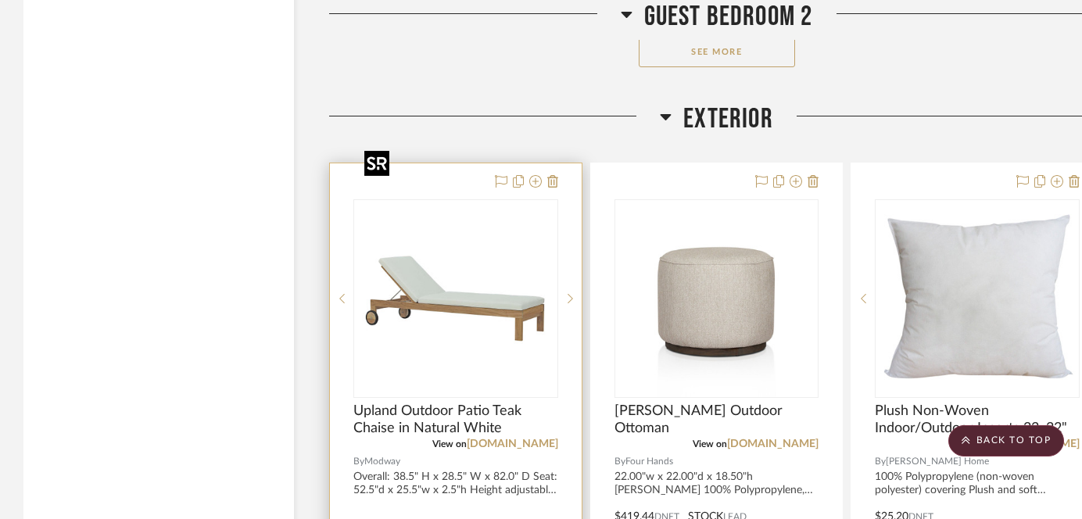
click at [0, 0] on img at bounding box center [0, 0] width 0 height 0
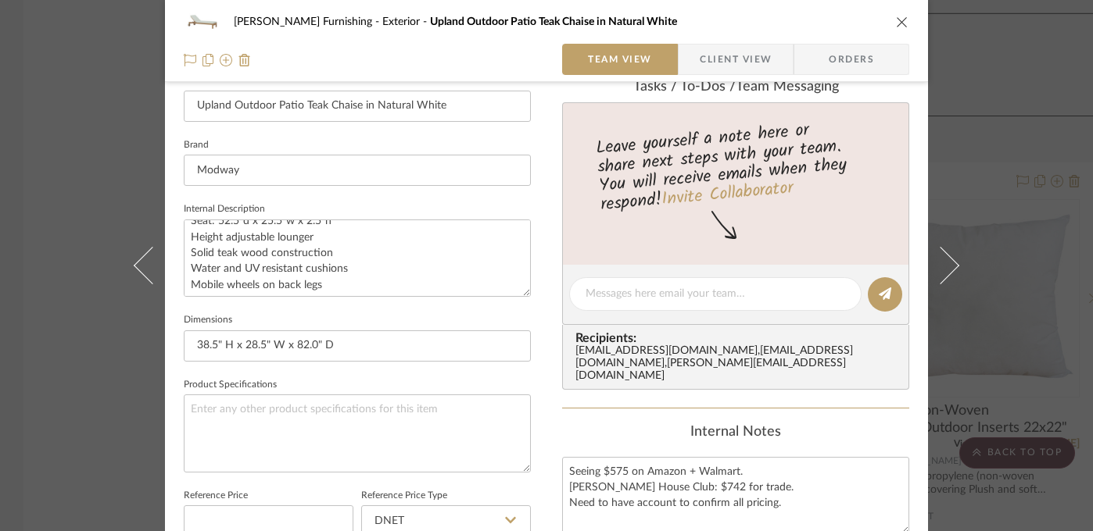
scroll to position [31, 0]
click at [299, 342] on input "38.5" H x 28.5" W x 82.0" D" at bounding box center [357, 346] width 347 height 31
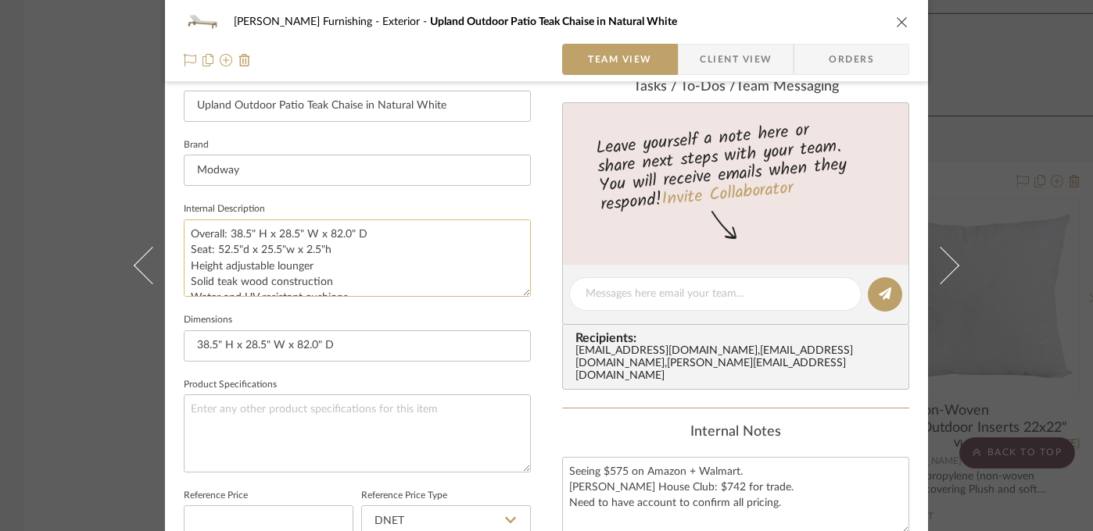
click at [202, 252] on textarea "Overall: 38.5" H x 28.5" W x 82.0" D Seat: 52.5"d x 25.5"w x 2.5"h Height adjus…" at bounding box center [357, 258] width 347 height 77
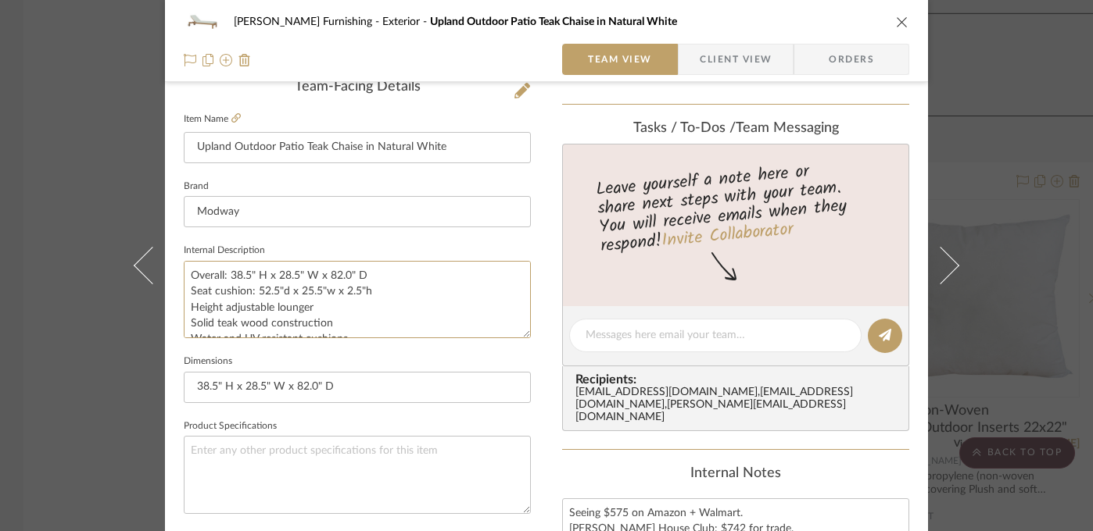
scroll to position [362, 0]
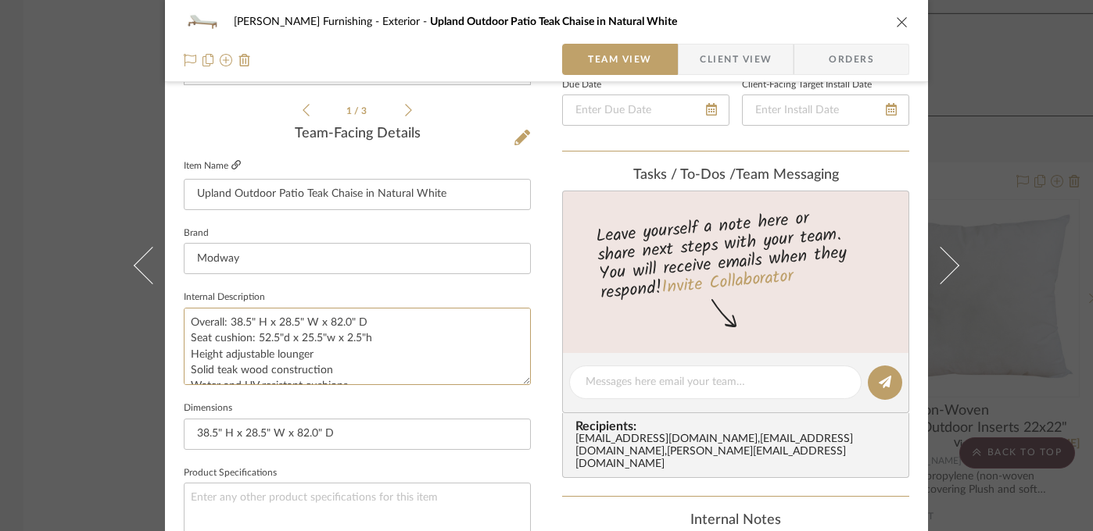
type textarea "Overall: 38.5" H x 28.5" W x 82.0" D Seat cushion: 52.5"d x 25.5"w x 2.5"h Heig…"
click at [231, 168] on icon at bounding box center [235, 164] width 9 height 9
drag, startPoint x: 344, startPoint y: 356, endPoint x: 181, endPoint y: 342, distance: 164.0
click at [184, 342] on textarea "Overall: 38.5" H x 28.5" W x 82.0" D Seat cushion: 52.5"d x 25.5"w x 2.5"h Heig…" at bounding box center [357, 346] width 347 height 77
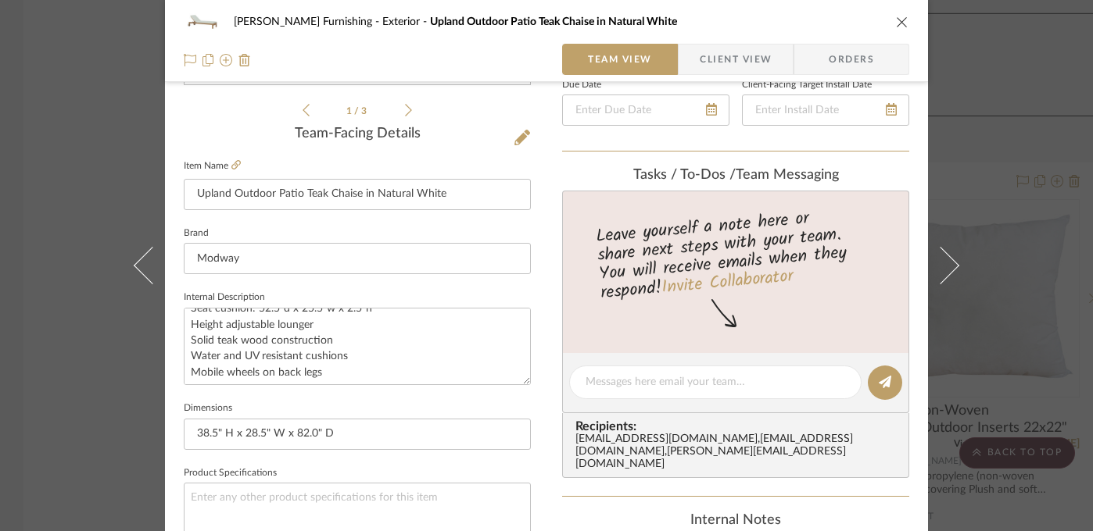
click at [68, 191] on div "Faust Furnishing Exterior Upland Outdoor Patio Teak Chaise in Natural White Tea…" at bounding box center [546, 265] width 1093 height 531
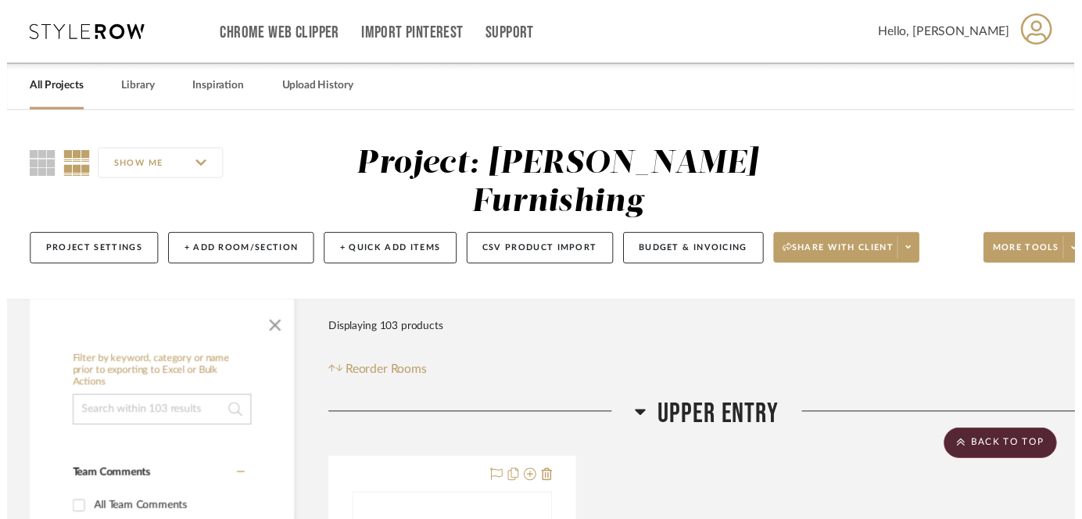
scroll to position [15826, 0]
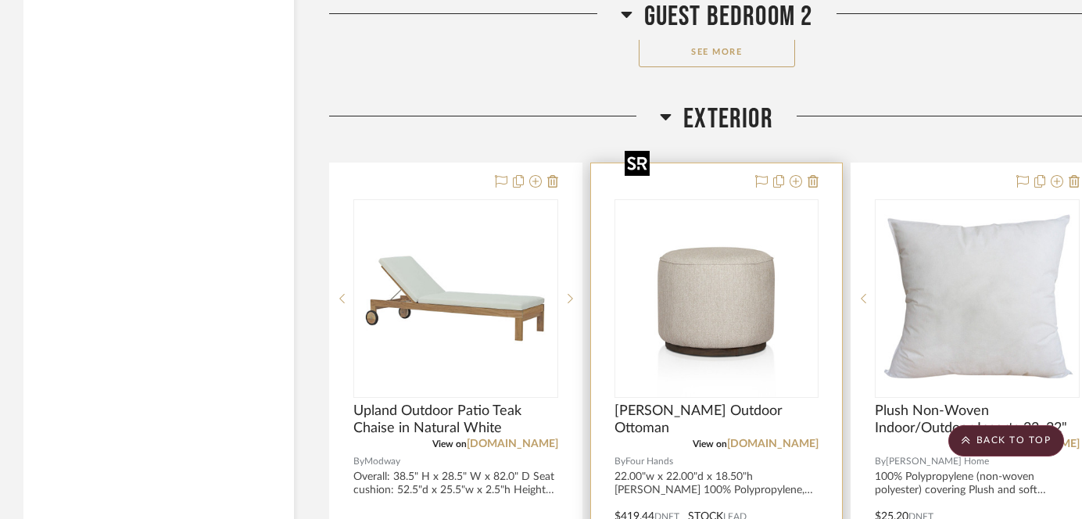
click at [737, 295] on img "0" at bounding box center [715, 298] width 195 height 195
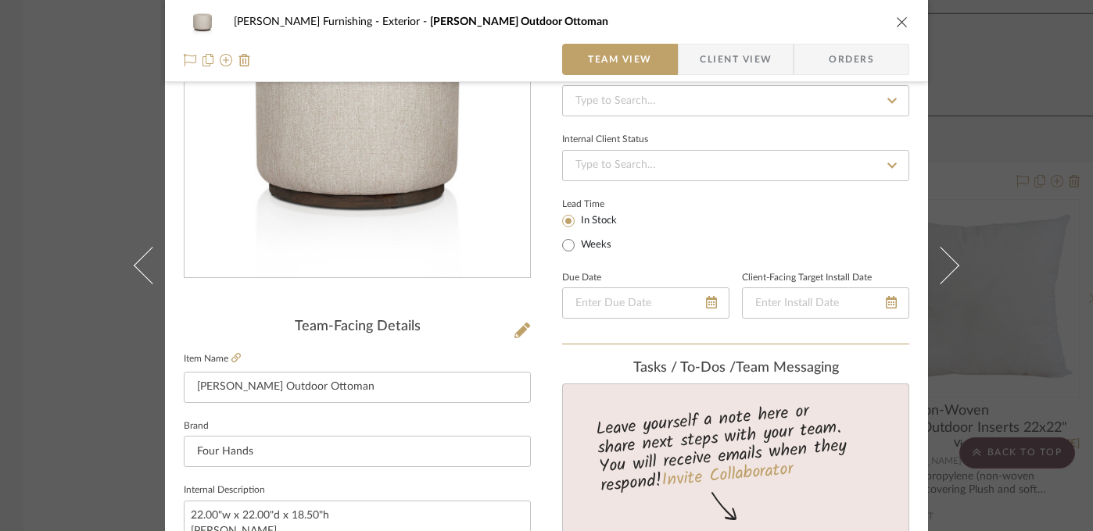
scroll to position [197, 0]
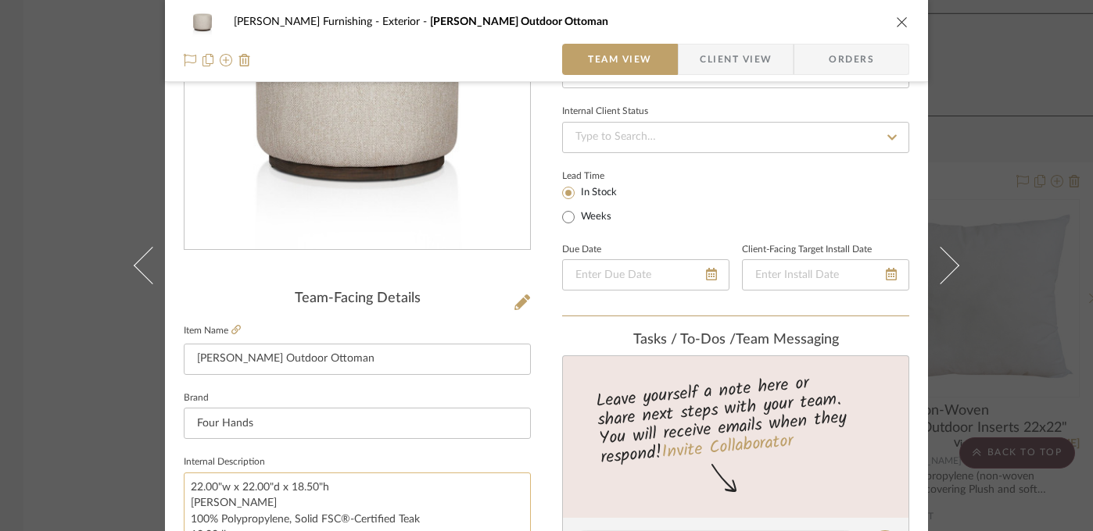
click at [281, 482] on textarea "22.00"w x 22.00"d x 18.50"h Ramiro Ecru 100% Polypropylene, Solid FSC®-Certifie…" at bounding box center [357, 511] width 347 height 77
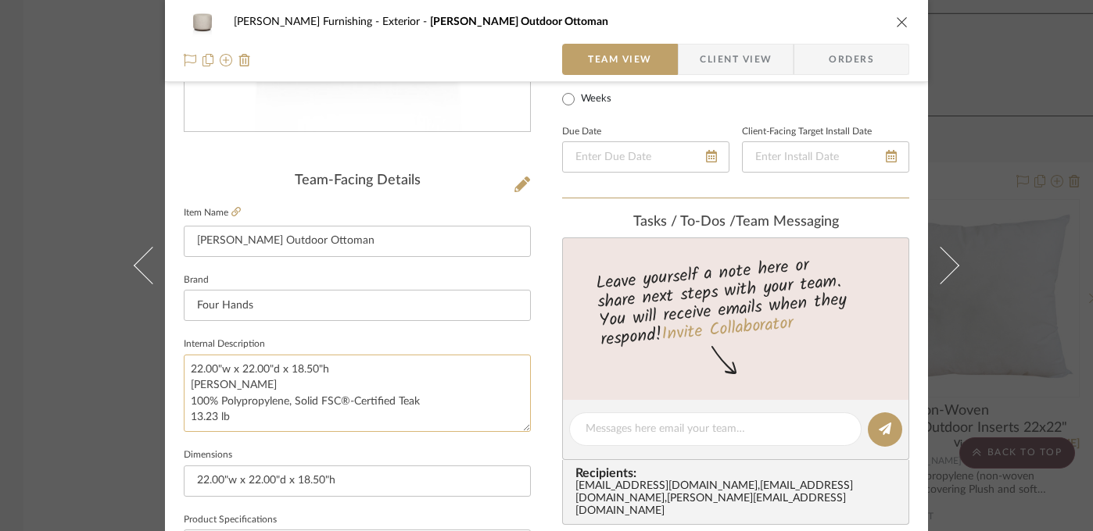
scroll to position [326, 0]
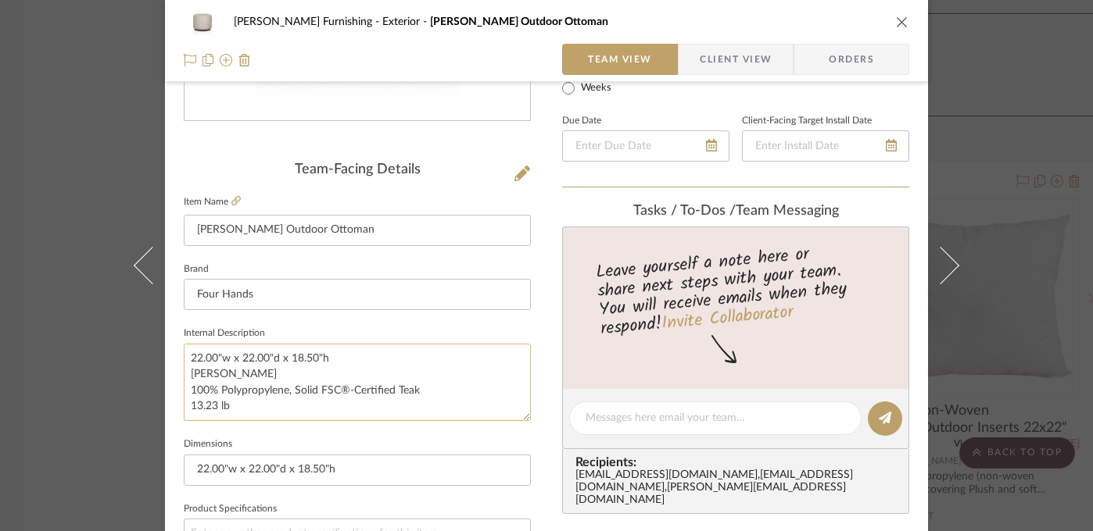
click at [299, 397] on textarea "22.00"w x 22.00"d x 18.50"h Ramiro Ecru 100% Polypropylene, Solid FSC®-Certifie…" at bounding box center [357, 382] width 347 height 77
click at [294, 388] on textarea "22.00"w x 22.00"d x 18.50"h Ramiro Ecru 100% Polypropylene, Solid FSC®-Certifie…" at bounding box center [357, 382] width 347 height 77
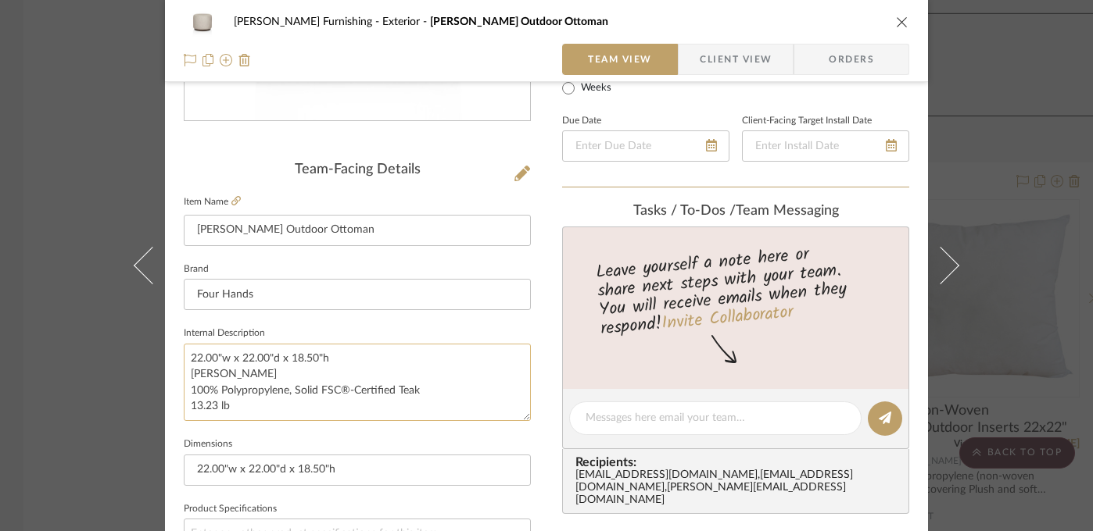
click at [294, 388] on textarea "22.00"w x 22.00"d x 18.50"h Ramiro Ecru 100% Polypropylene, Solid FSC®-Certifie…" at bounding box center [357, 382] width 347 height 77
click at [84, 414] on div "Faust Furnishing Exterior Sinclair Outdoor Ottoman Team View Client View Orders…" at bounding box center [546, 265] width 1093 height 531
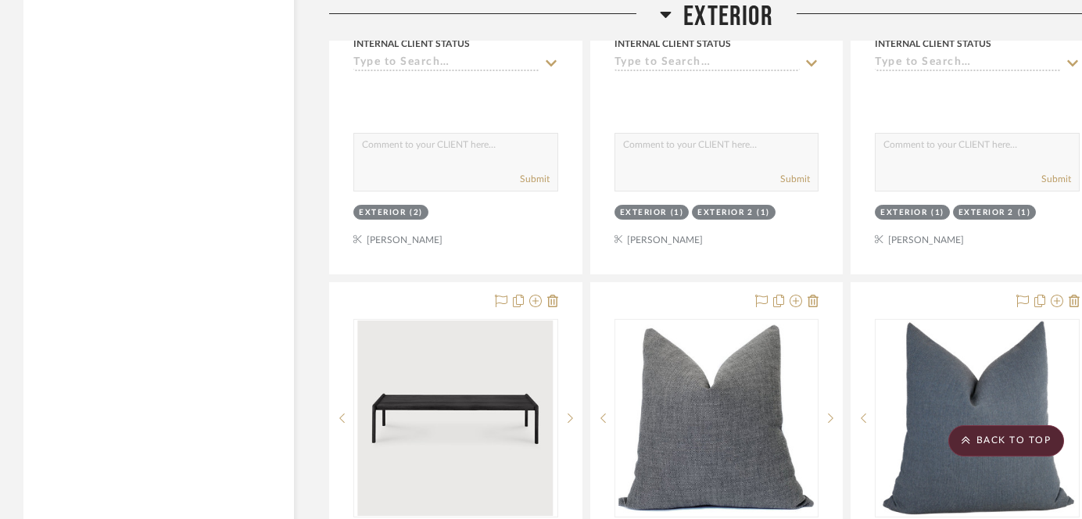
scroll to position [17262, 0]
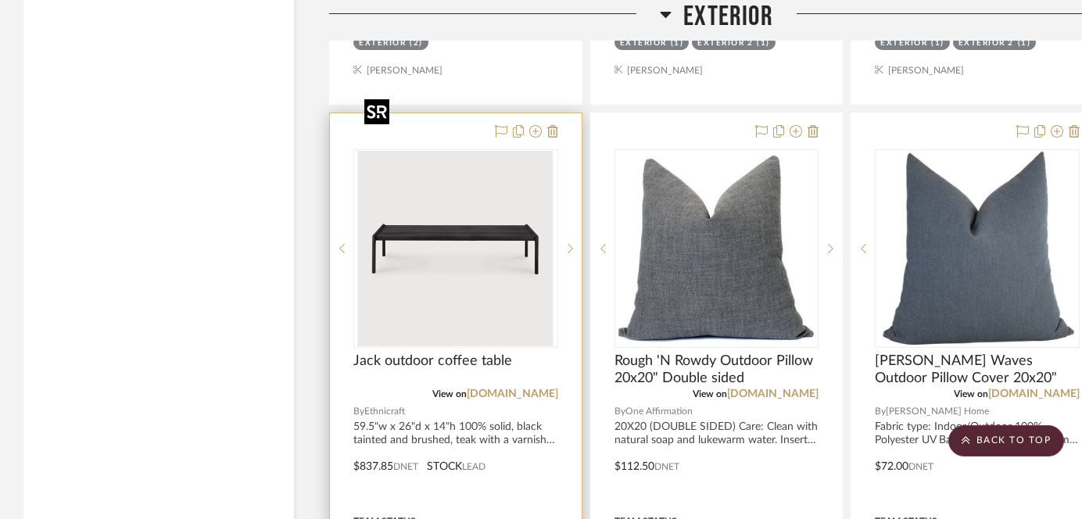
click at [467, 225] on img "0" at bounding box center [455, 248] width 195 height 195
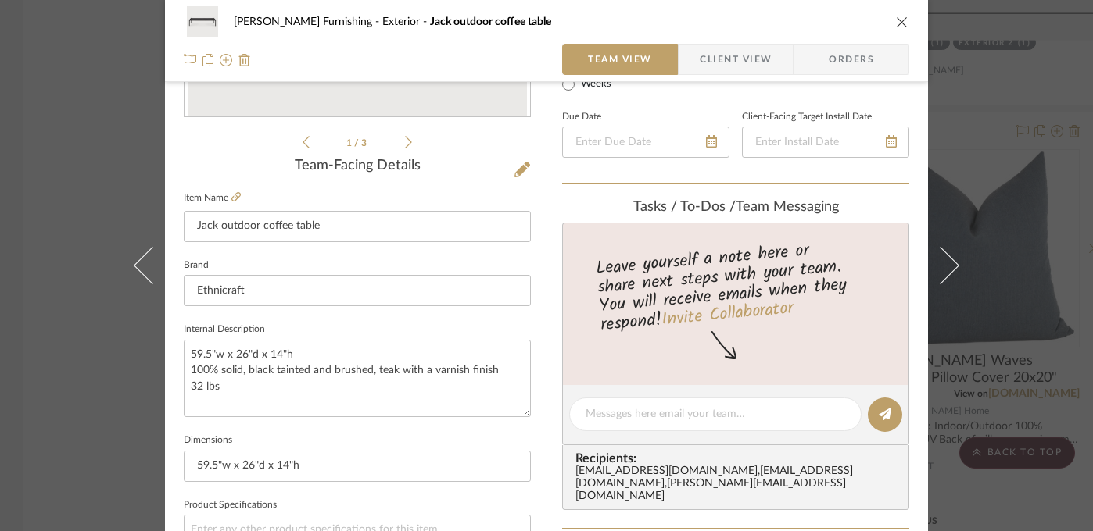
scroll to position [342, 0]
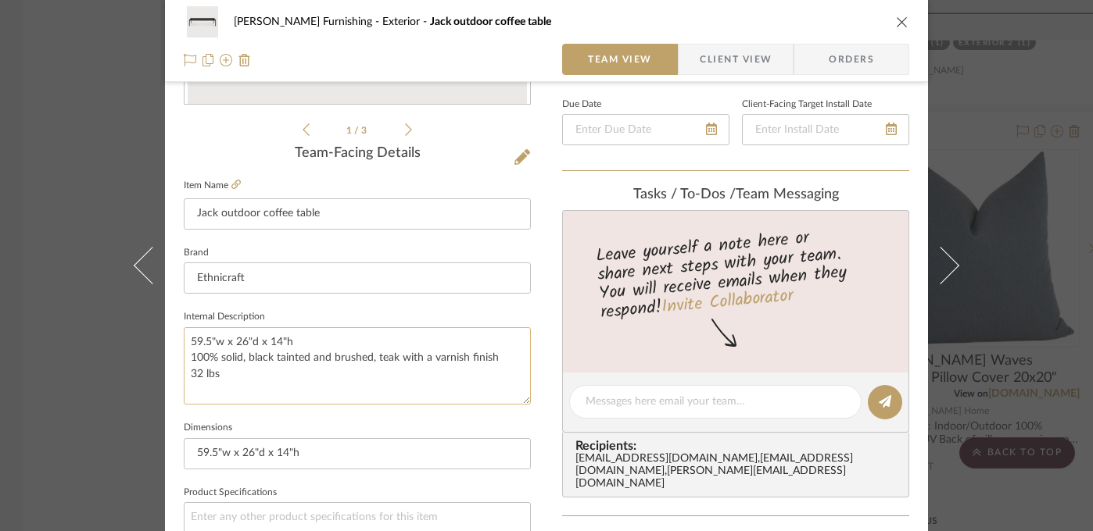
click at [277, 341] on textarea "59.5"w x 26"d x 14"h 100% solid, black tainted and brushed, teak with a varnish…" at bounding box center [357, 365] width 347 height 77
click at [257, 359] on textarea "59.5"w x 26"d x 14"h 100% solid, black tainted and brushed, teak with a varnish…" at bounding box center [357, 365] width 347 height 77
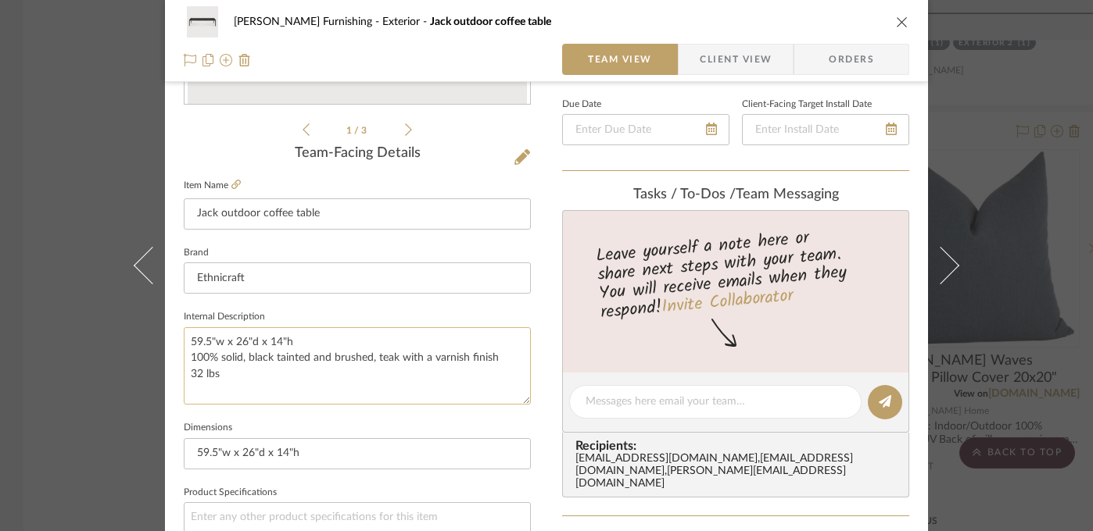
click at [257, 359] on textarea "59.5"w x 26"d x 14"h 100% solid, black tainted and brushed, teak with a varnish…" at bounding box center [357, 365] width 347 height 77
click at [97, 315] on div "Faust Furnishing Exterior Jack outdoor coffee table Team View Client View Order…" at bounding box center [546, 265] width 1093 height 531
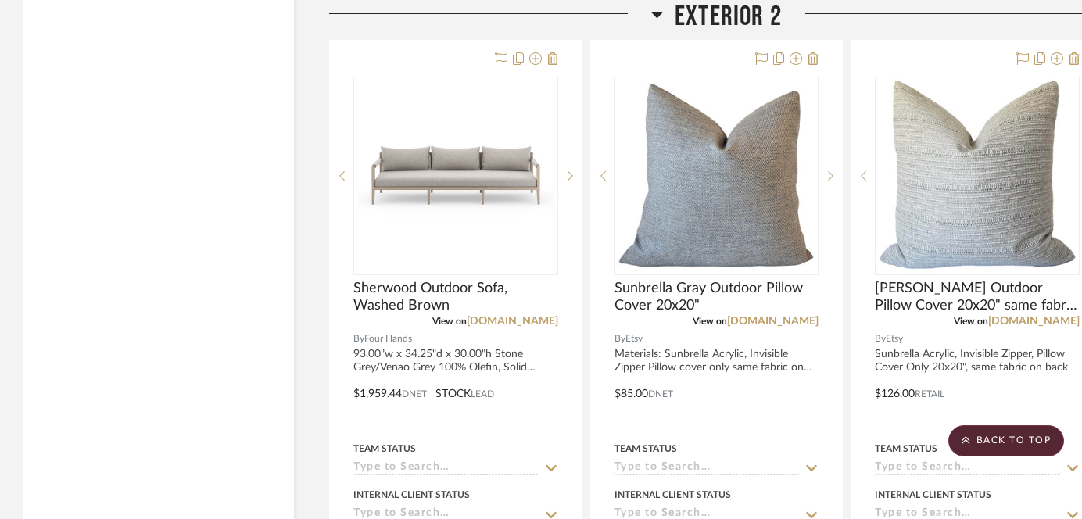
scroll to position [18871, 0]
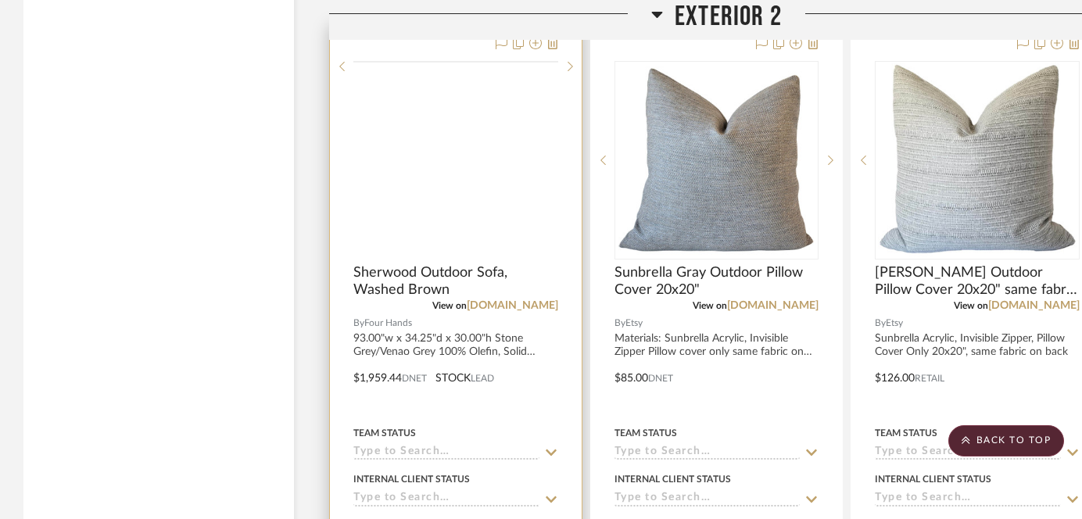
click at [0, 0] on img at bounding box center [0, 0] width 0 height 0
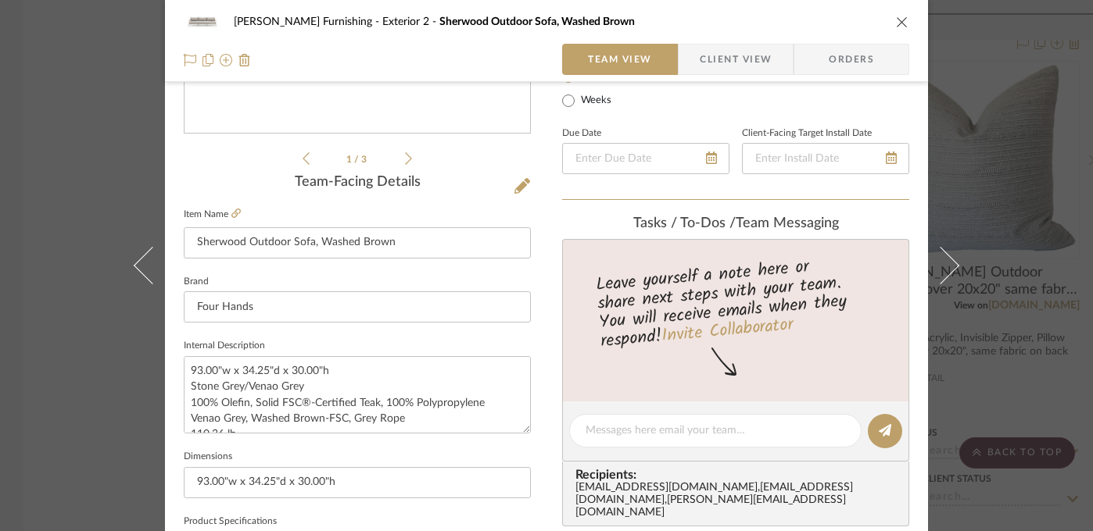
scroll to position [318, 0]
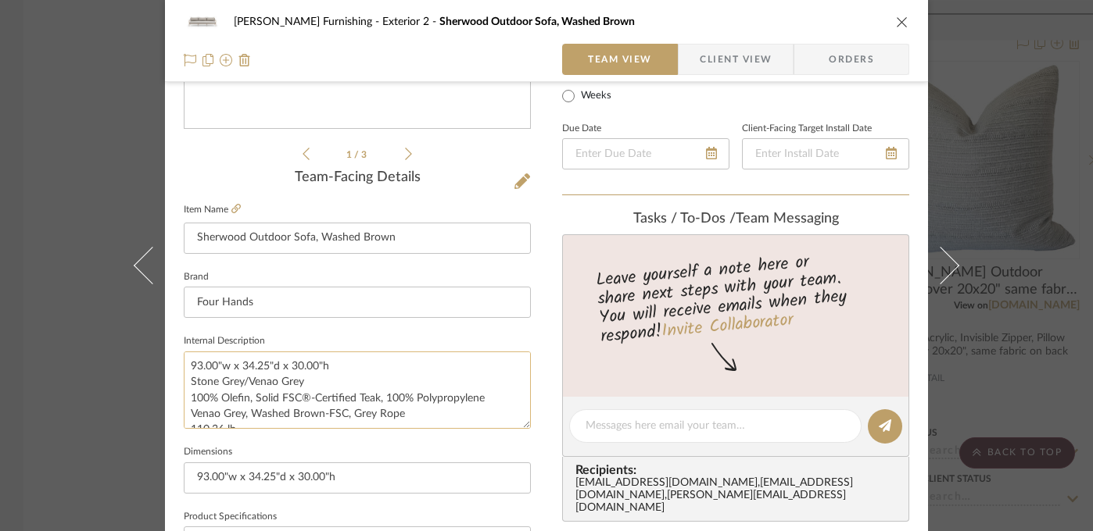
click at [298, 363] on textarea "93.00"w x 34.25"d x 30.00"h Stone Grey/Venao Grey 100% Olefin, Solid FSC®-Certi…" at bounding box center [357, 390] width 347 height 77
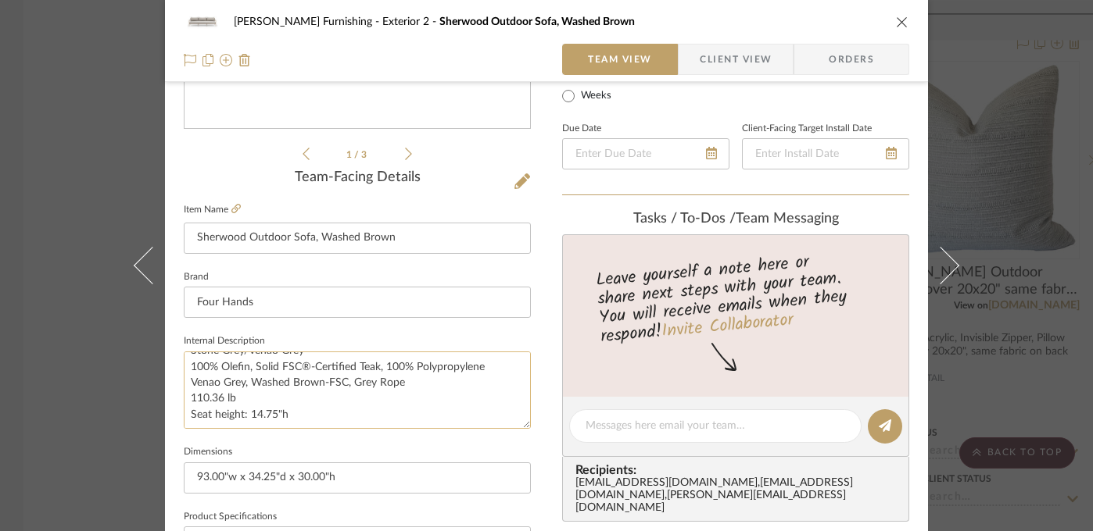
click at [279, 366] on textarea "93.00"w x 34.25"d x 30.00"h Stone Grey/Venao Grey 100% Olefin, Solid FSC®-Certi…" at bounding box center [357, 390] width 347 height 77
click at [785, 209] on div "Faust Furnishing Exterior 2 Sherwood Outdoor Sofa, Washed Brown Team View Clien…" at bounding box center [546, 265] width 1093 height 531
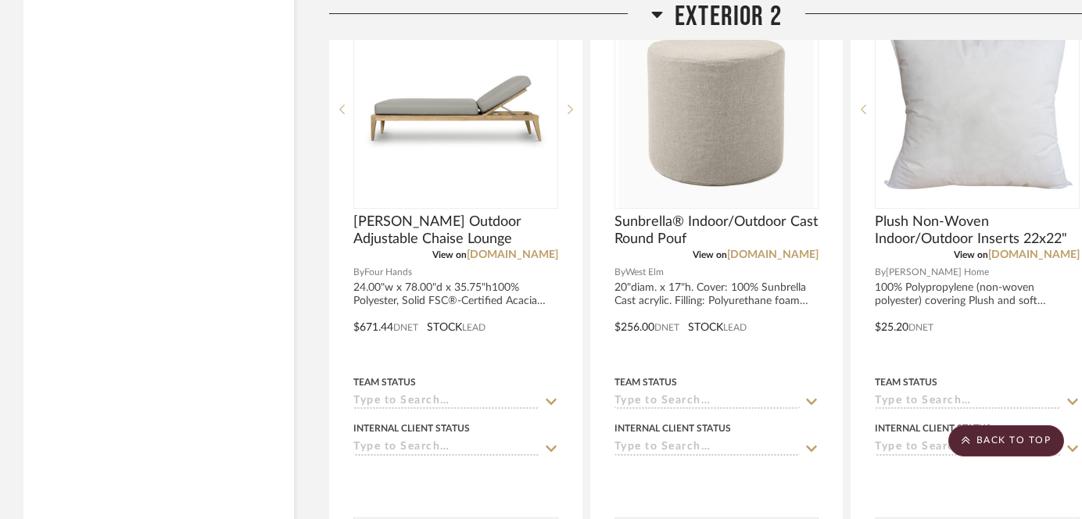
scroll to position [18134, 0]
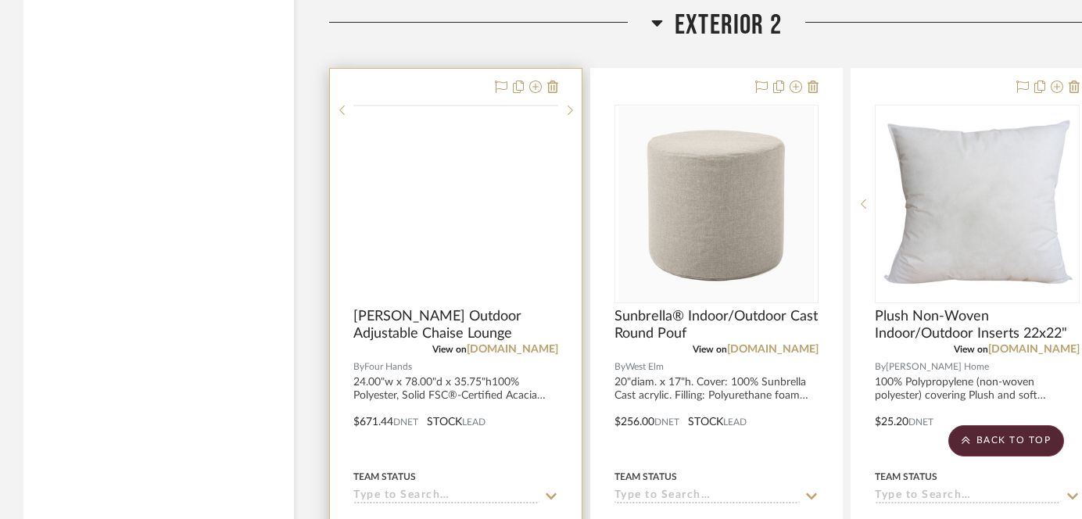
click at [0, 0] on img at bounding box center [0, 0] width 0 height 0
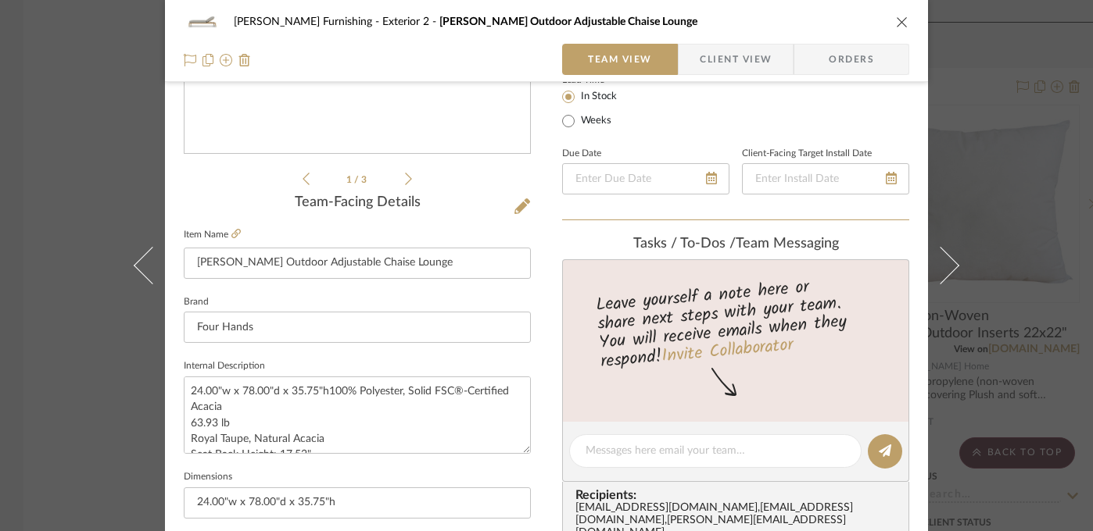
scroll to position [338, 0]
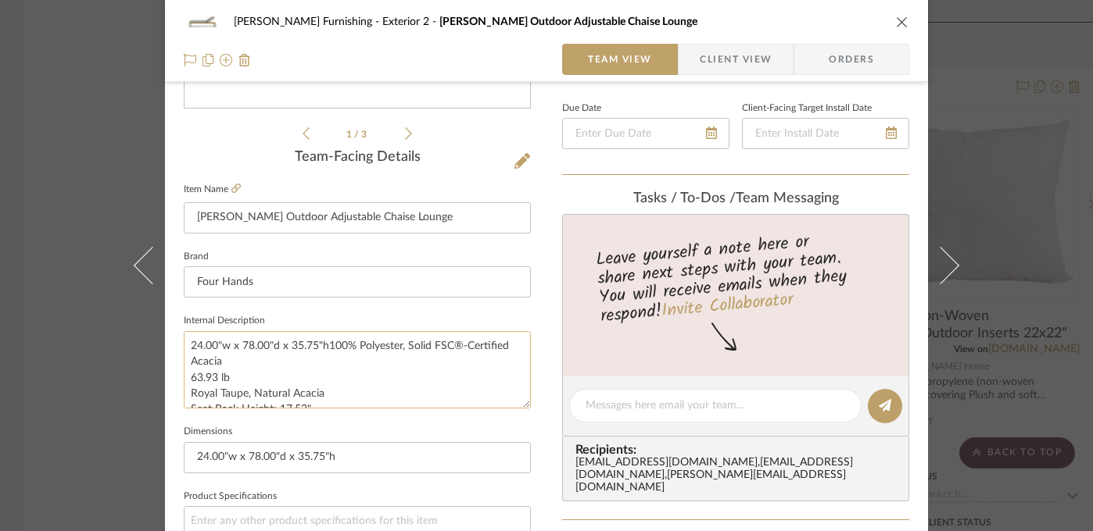
click at [327, 345] on textarea "24.00"w x 78.00"d x 35.75"h100% Polyester, Solid FSC®-Certified Acacia 63.93 lb…" at bounding box center [357, 369] width 347 height 77
click at [324, 345] on textarea "24.00"w x 78.00"d x 35.75"h100% Polyester, Solid FSC®-Certified Acacia 63.93 lb…" at bounding box center [357, 369] width 347 height 77
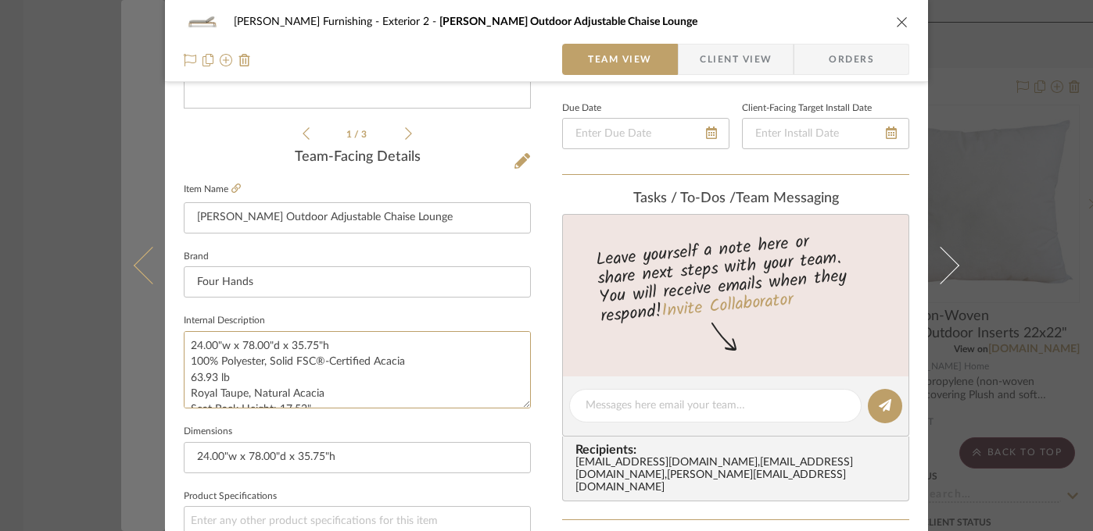
drag, startPoint x: 337, startPoint y: 342, endPoint x: 155, endPoint y: 342, distance: 182.1
click at [155, 342] on mat-dialog-content "Faust Furnishing Exterior 2 Amaya Outdoor Adjustable Chaise Lounge Team View Cl…" at bounding box center [546, 395] width 850 height 1444
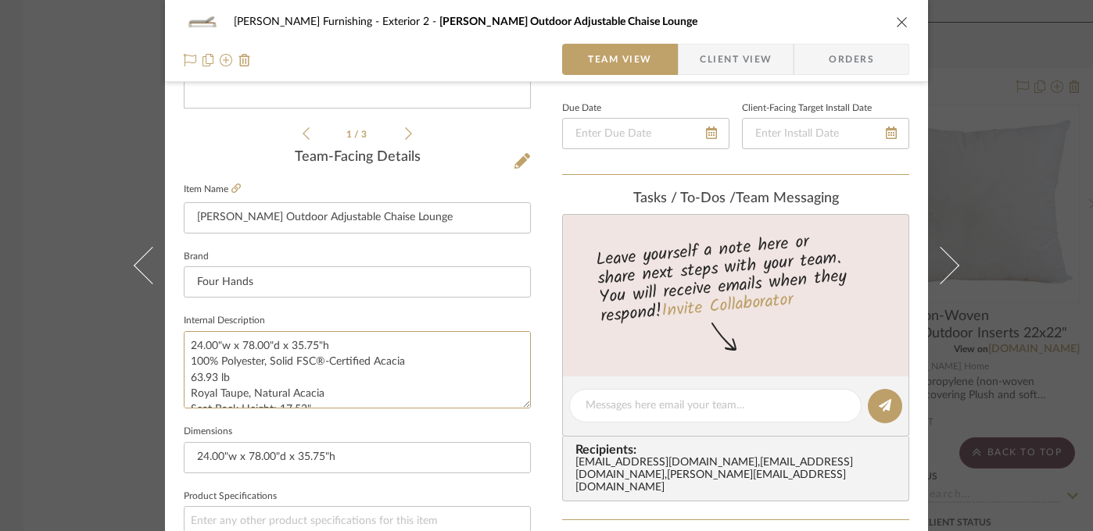
type textarea "24.00"w x 78.00"d x 35.75"h 100% Polyester, Solid FSC®-Certified Acacia 63.93 l…"
click at [240, 362] on textarea "24.00"w x 78.00"d x 35.75"h 100% Polyester, Solid FSC®-Certified Acacia 63.93 l…" at bounding box center [357, 369] width 347 height 77
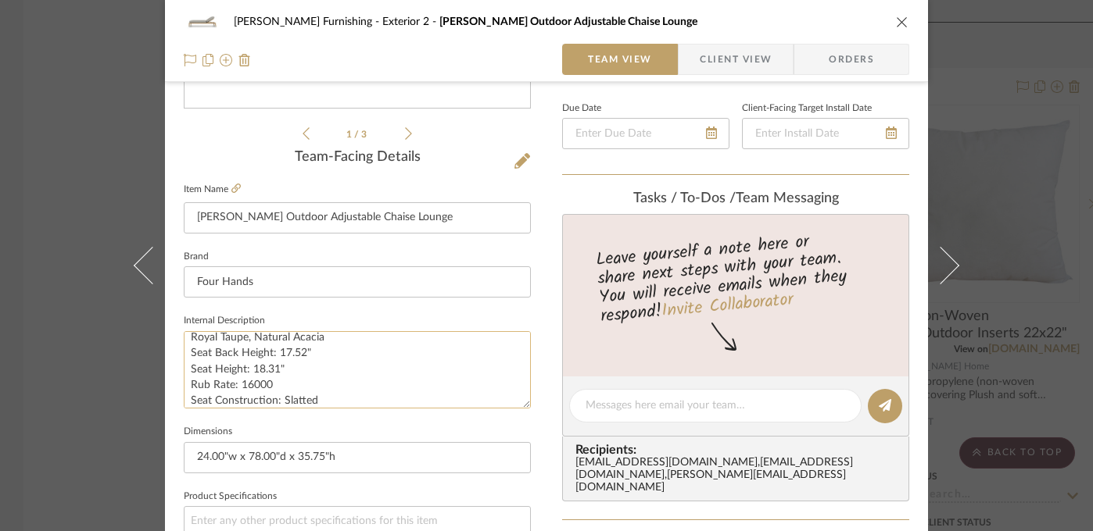
scroll to position [63, 0]
click at [785, 238] on div "Faust Furnishing Exterior 2 Amaya Outdoor Adjustable Chaise Lounge Team View Cl…" at bounding box center [546, 265] width 1093 height 531
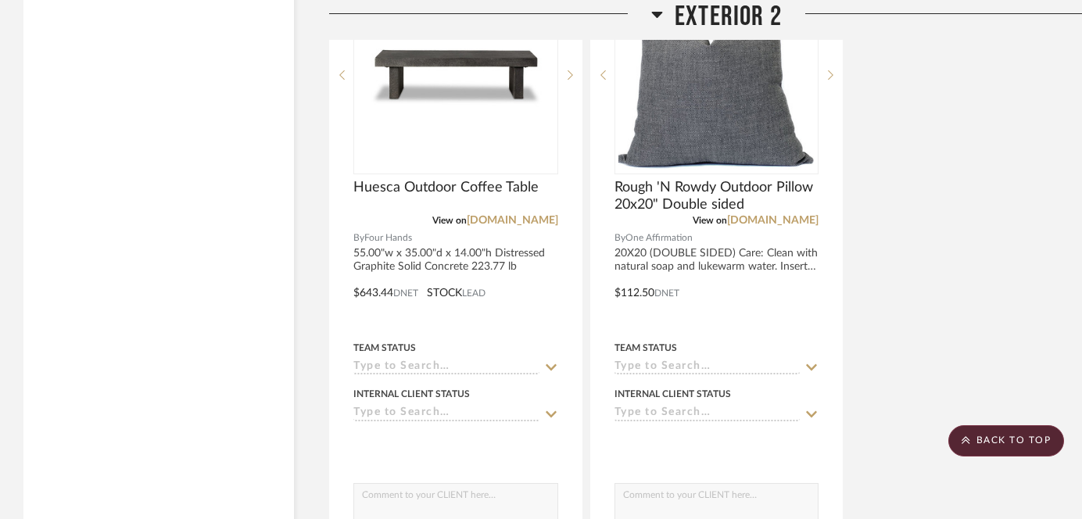
scroll to position [19496, 0]
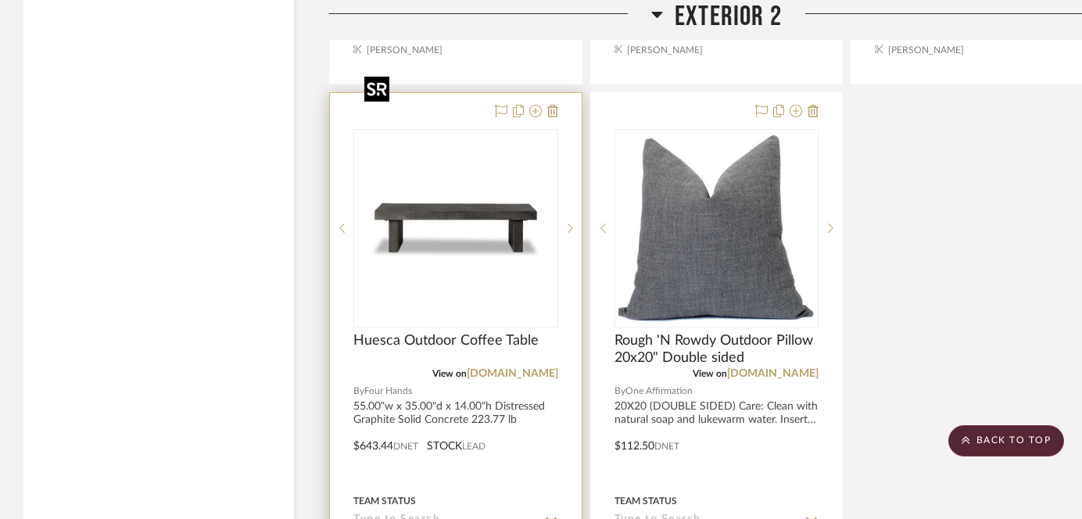
click at [0, 0] on img at bounding box center [0, 0] width 0 height 0
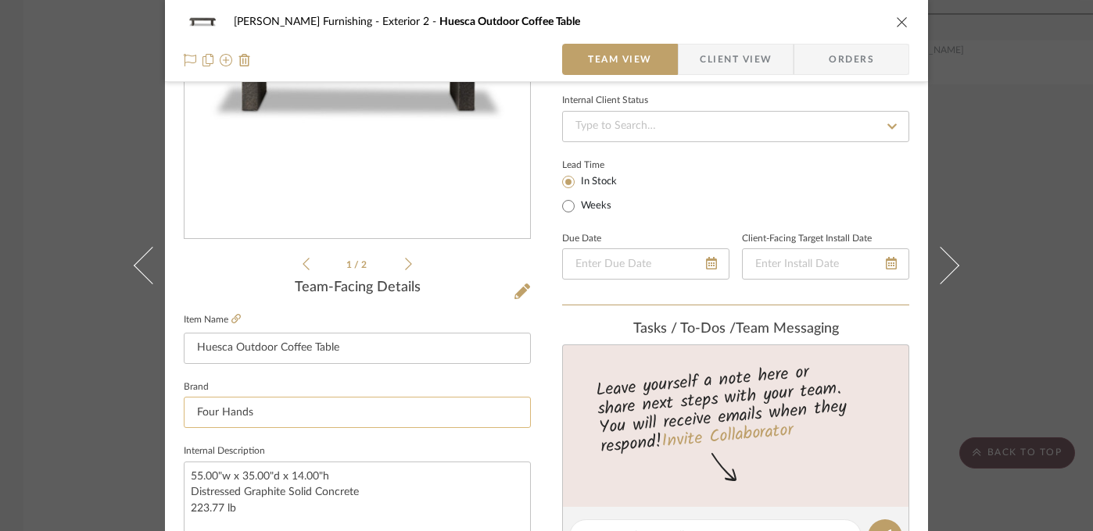
scroll to position [281, 0]
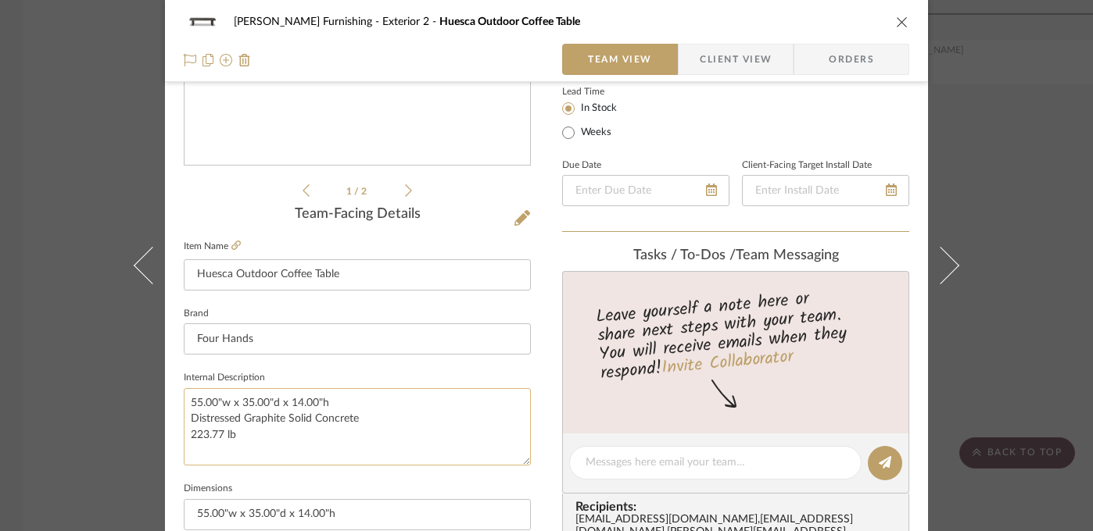
click at [301, 405] on textarea "55.00"w x 35.00"d x 14.00"h Distressed Graphite Solid Concrete 223.77 lb" at bounding box center [357, 426] width 347 height 77
click at [300, 405] on textarea "55.00"w x 35.00"d x 14.00"h Distressed Graphite Solid Concrete 223.77 lb" at bounding box center [357, 426] width 347 height 77
click at [335, 420] on textarea "55.00"w x 35.00"d x 14.00"h Distressed Graphite Solid Concrete 223.77 lb" at bounding box center [357, 426] width 347 height 77
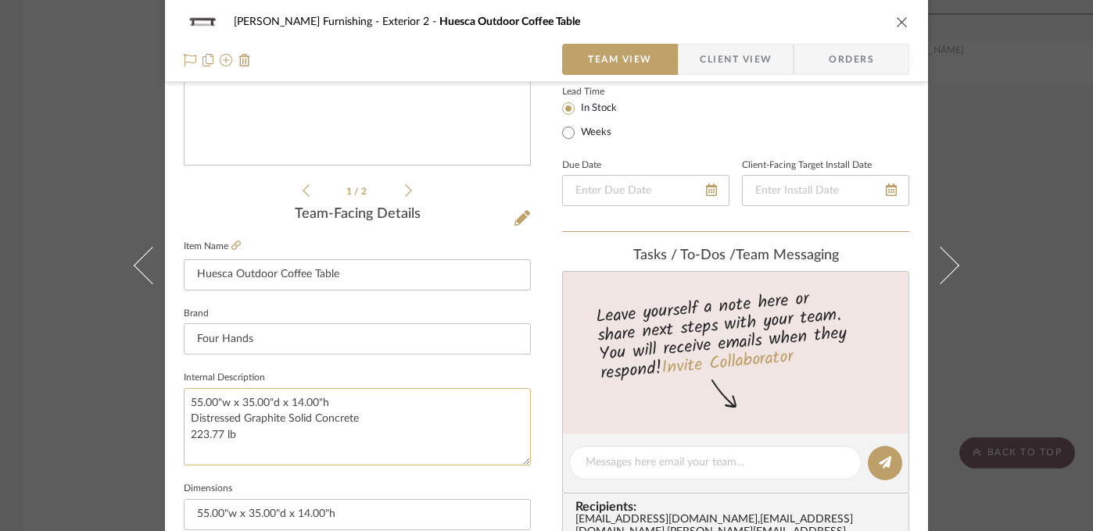
click at [335, 420] on textarea "55.00"w x 35.00"d x 14.00"h Distressed Graphite Solid Concrete 223.77 lb" at bounding box center [357, 426] width 347 height 77
click at [785, 194] on div "Faust Furnishing Exterior 2 Huesca Outdoor Coffee Table Team View Client View O…" at bounding box center [546, 265] width 1093 height 531
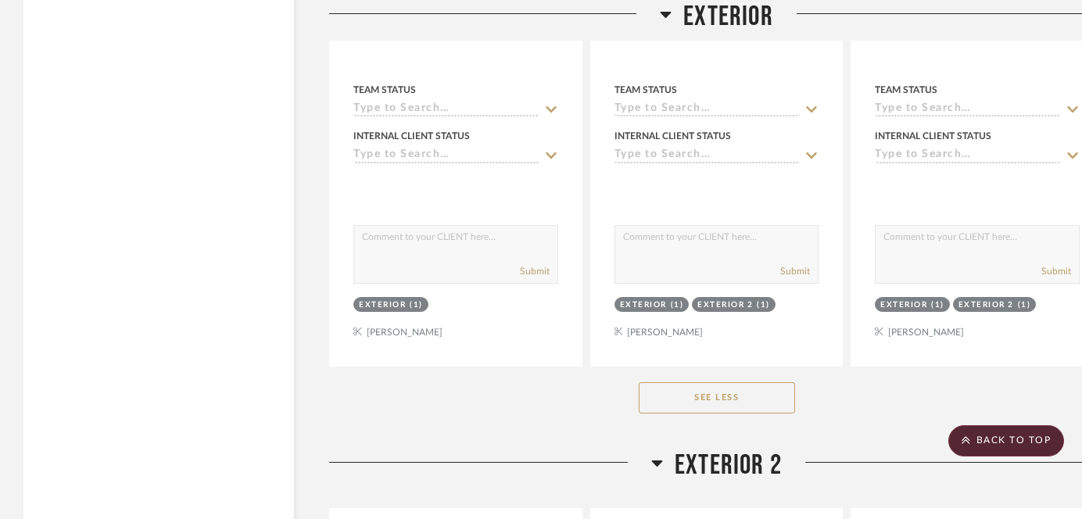
scroll to position [17954, 0]
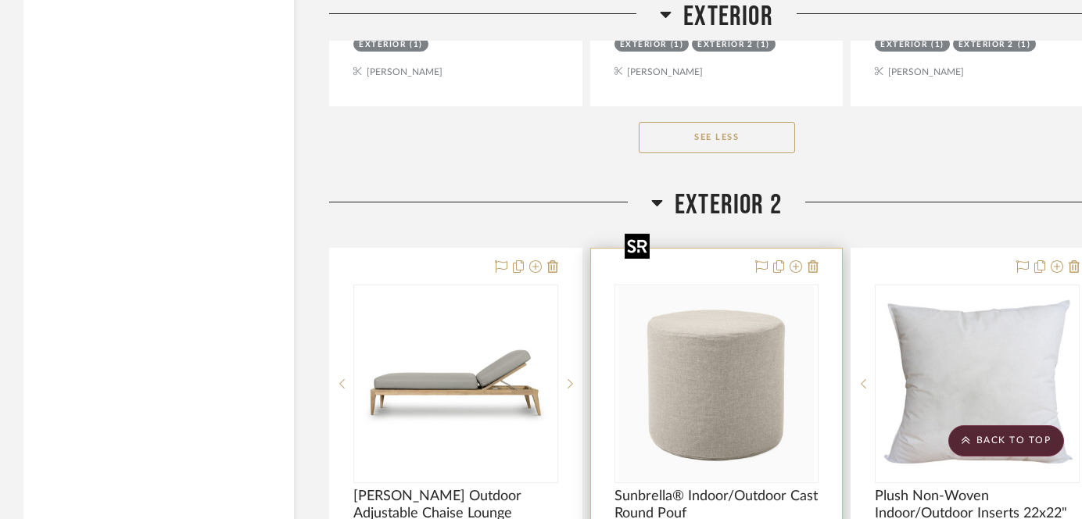
click at [723, 329] on img "0" at bounding box center [715, 383] width 195 height 195
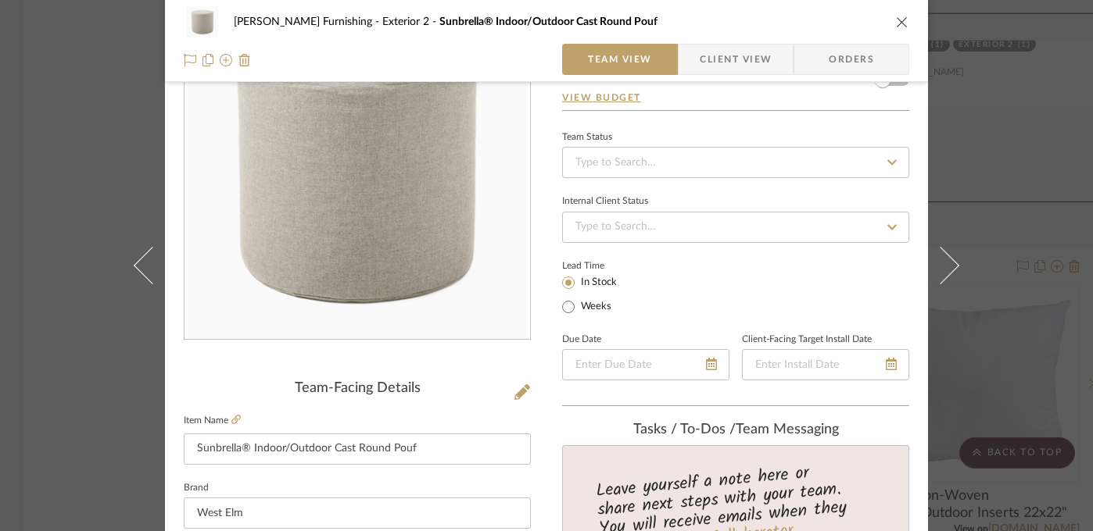
scroll to position [315, 0]
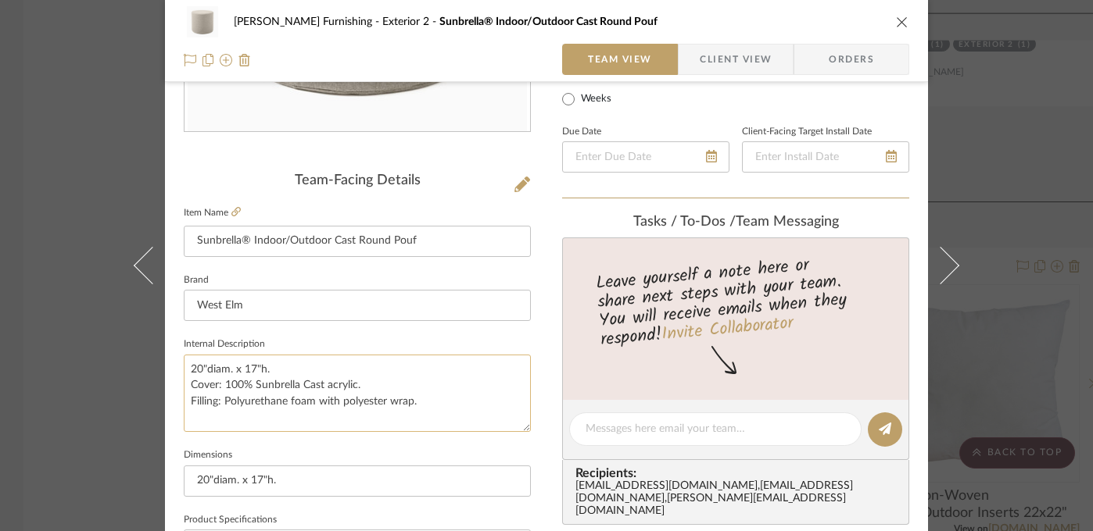
click at [239, 369] on textarea "20"diam. x 17"h. Cover: 100% Sunbrella Cast acrylic. Filling: Polyurethane foam…" at bounding box center [357, 393] width 347 height 77
drag, startPoint x: 352, startPoint y: 388, endPoint x: 219, endPoint y: 385, distance: 132.9
click at [219, 385] on textarea "20"diam. x 17"h. Cover: 100% Sunbrella Cast acrylic. Filling: Polyurethane foam…" at bounding box center [357, 393] width 347 height 77
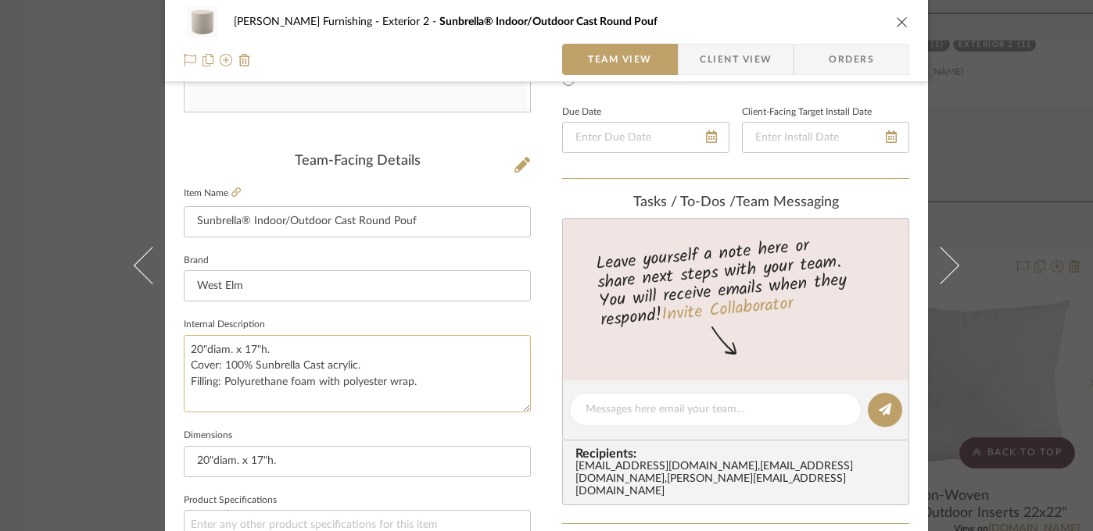
scroll to position [338, 0]
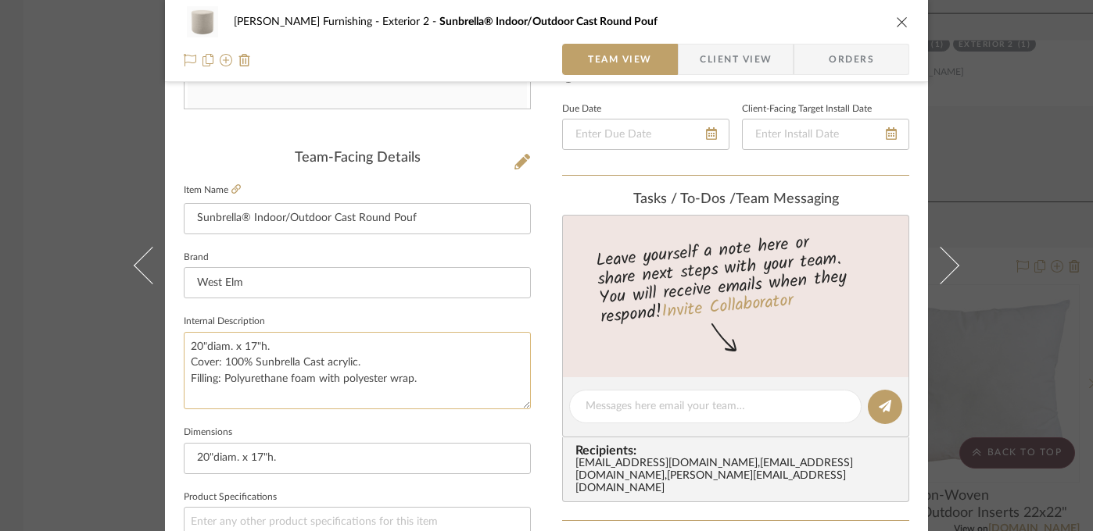
drag, startPoint x: 308, startPoint y: 379, endPoint x: 219, endPoint y: 374, distance: 89.2
click at [219, 374] on textarea "20"diam. x 17"h. Cover: 100% Sunbrella Cast acrylic. Filling: Polyurethane foam…" at bounding box center [357, 370] width 347 height 77
click at [785, 152] on div "Faust Furnishing Exterior 2 Sunbrella® Indoor/Outdoor Cast Round Pouf Team View…" at bounding box center [546, 265] width 1093 height 531
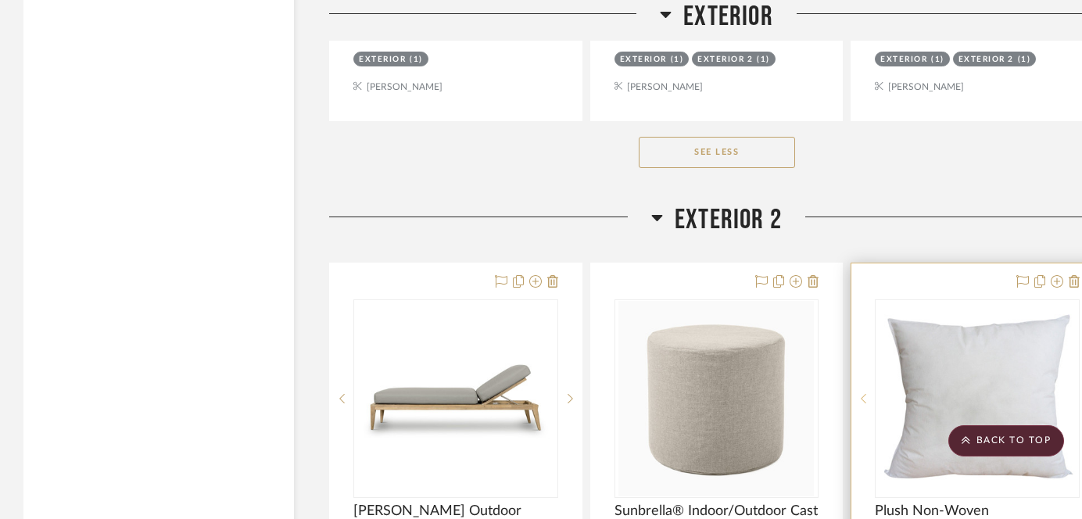
scroll to position [17441, 0]
